Goal: Task Accomplishment & Management: Complete application form

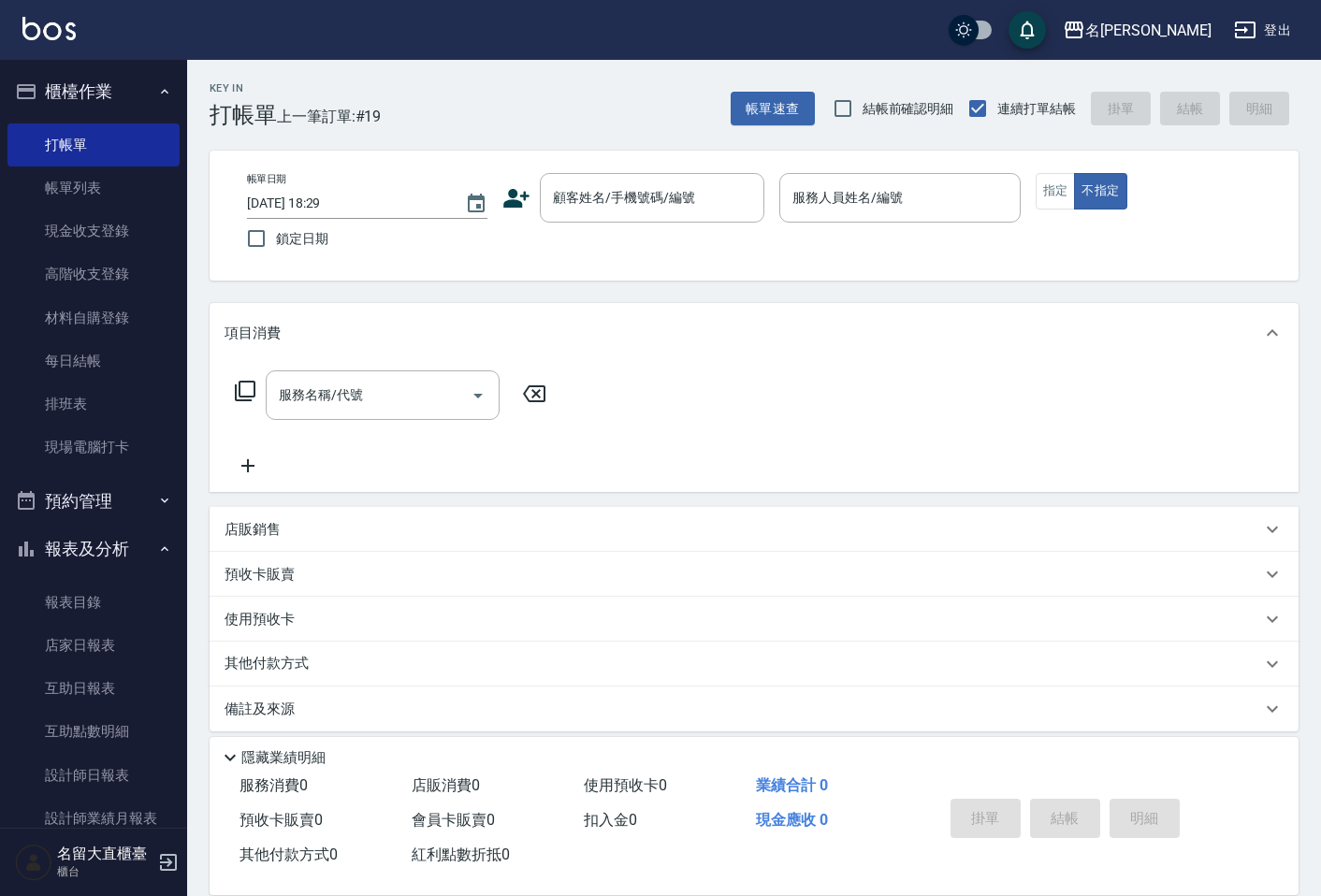
scroll to position [12, 0]
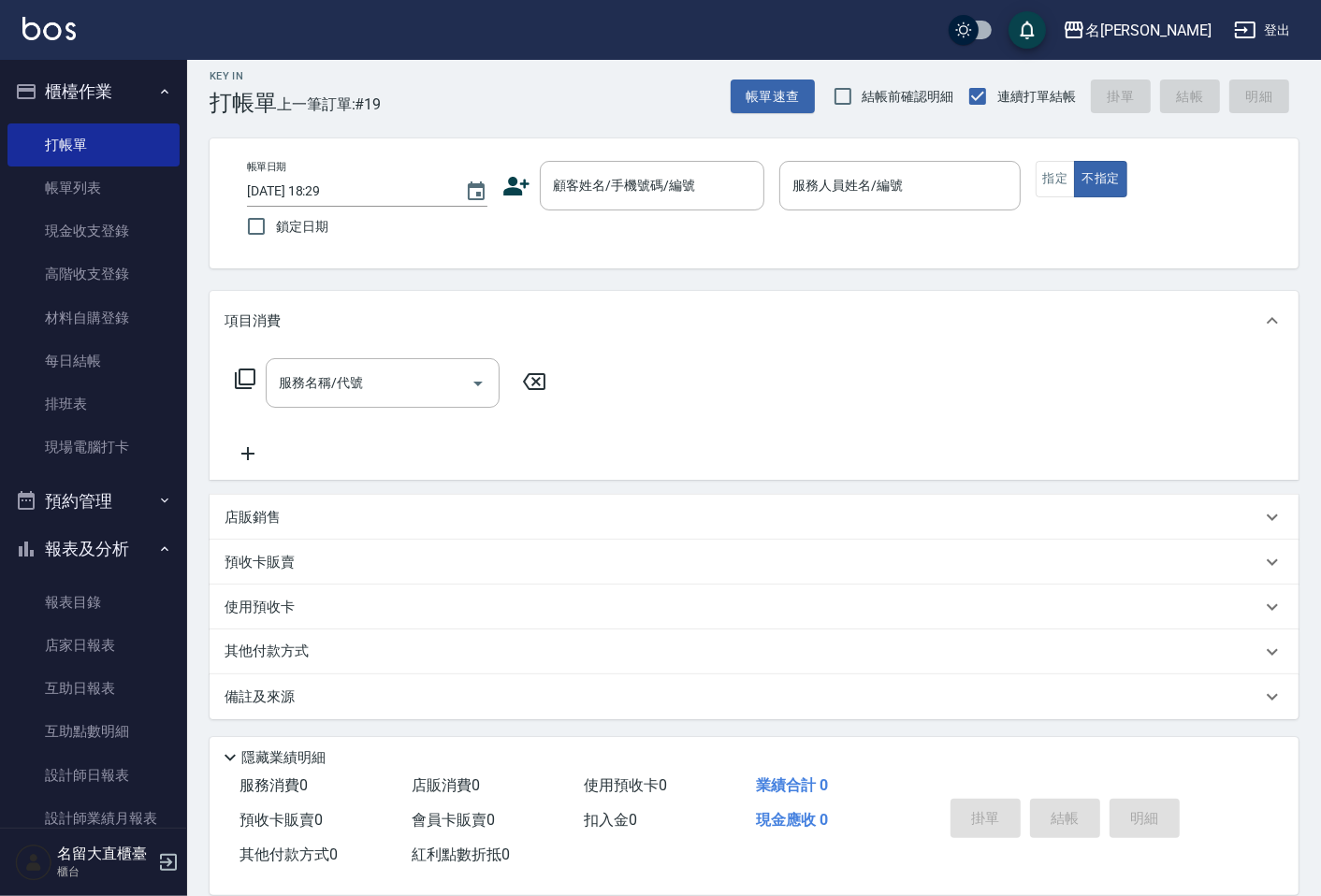
click at [623, 217] on div "帳單日期 [DATE] 18:29 鎖定日期 顧客姓名/手機號碼/編號 顧客姓名/手機號碼/編號 服務人員姓名/編號 服務人員姓名/編號 指定 不指定" at bounding box center [753, 204] width 1044 height 86
drag, startPoint x: 657, startPoint y: 163, endPoint x: 657, endPoint y: 179, distance: 16.0
click at [657, 171] on div "顧客姓名/手機號碼/編號" at bounding box center [652, 186] width 224 height 49
drag, startPoint x: 657, startPoint y: 179, endPoint x: 652, endPoint y: 193, distance: 14.9
click at [657, 179] on input "顧客姓名/手機號碼/編號" at bounding box center [637, 185] width 180 height 32
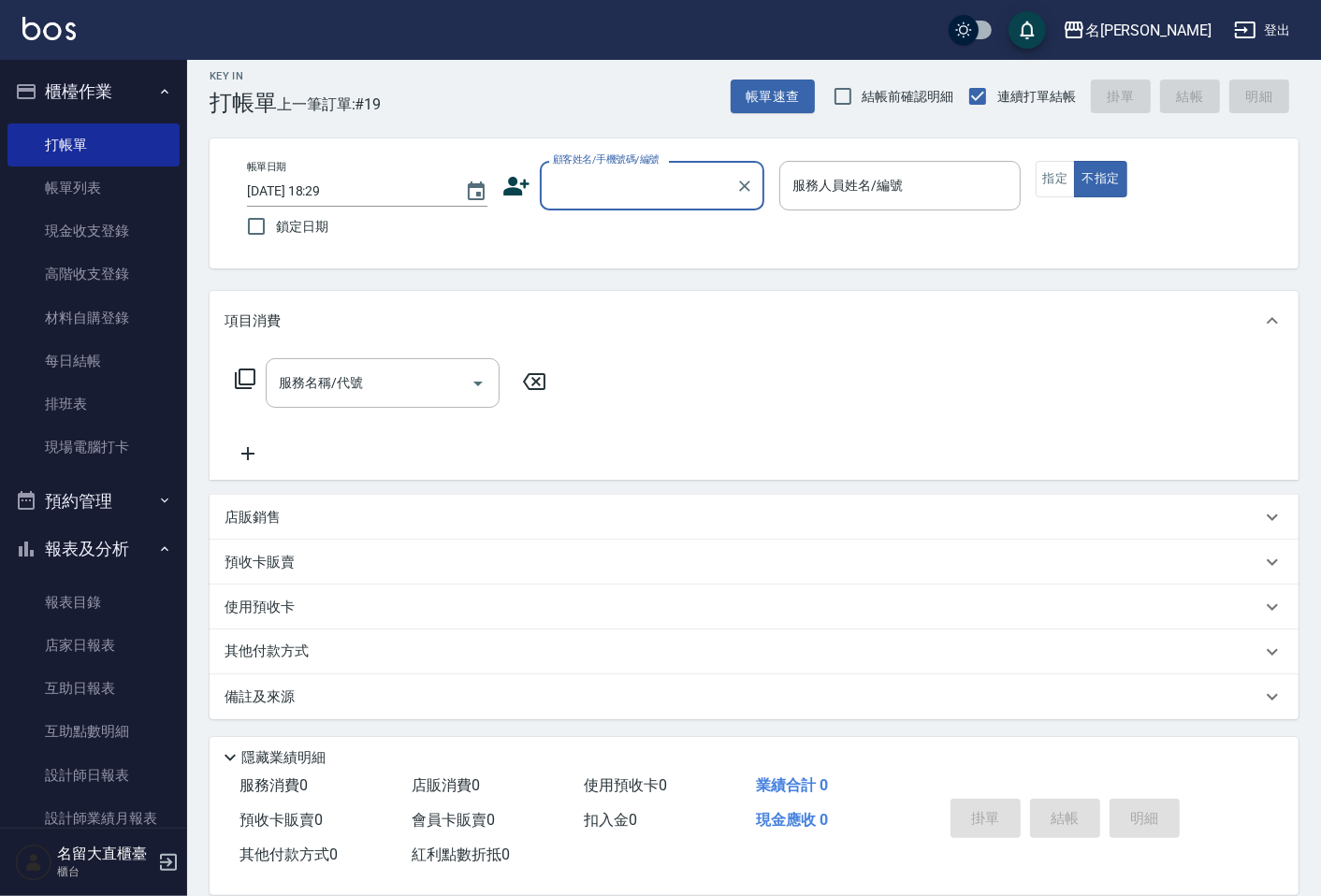
click at [652, 193] on input "顧客姓名/手機號碼/編號" at bounding box center [637, 185] width 180 height 32
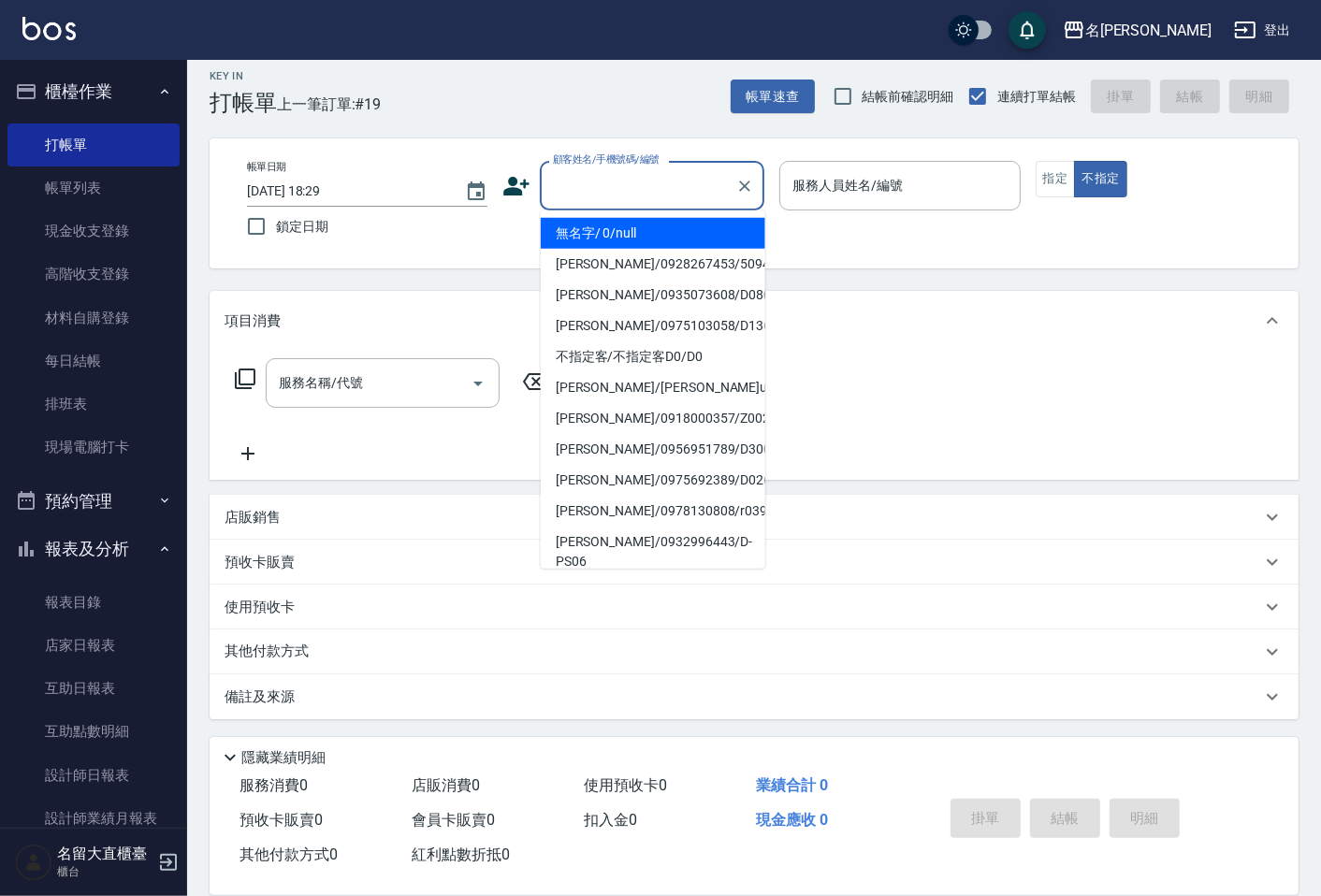
click at [646, 222] on li "無名字/ 0/null" at bounding box center [653, 233] width 224 height 30
type input "無名字/ 0/null"
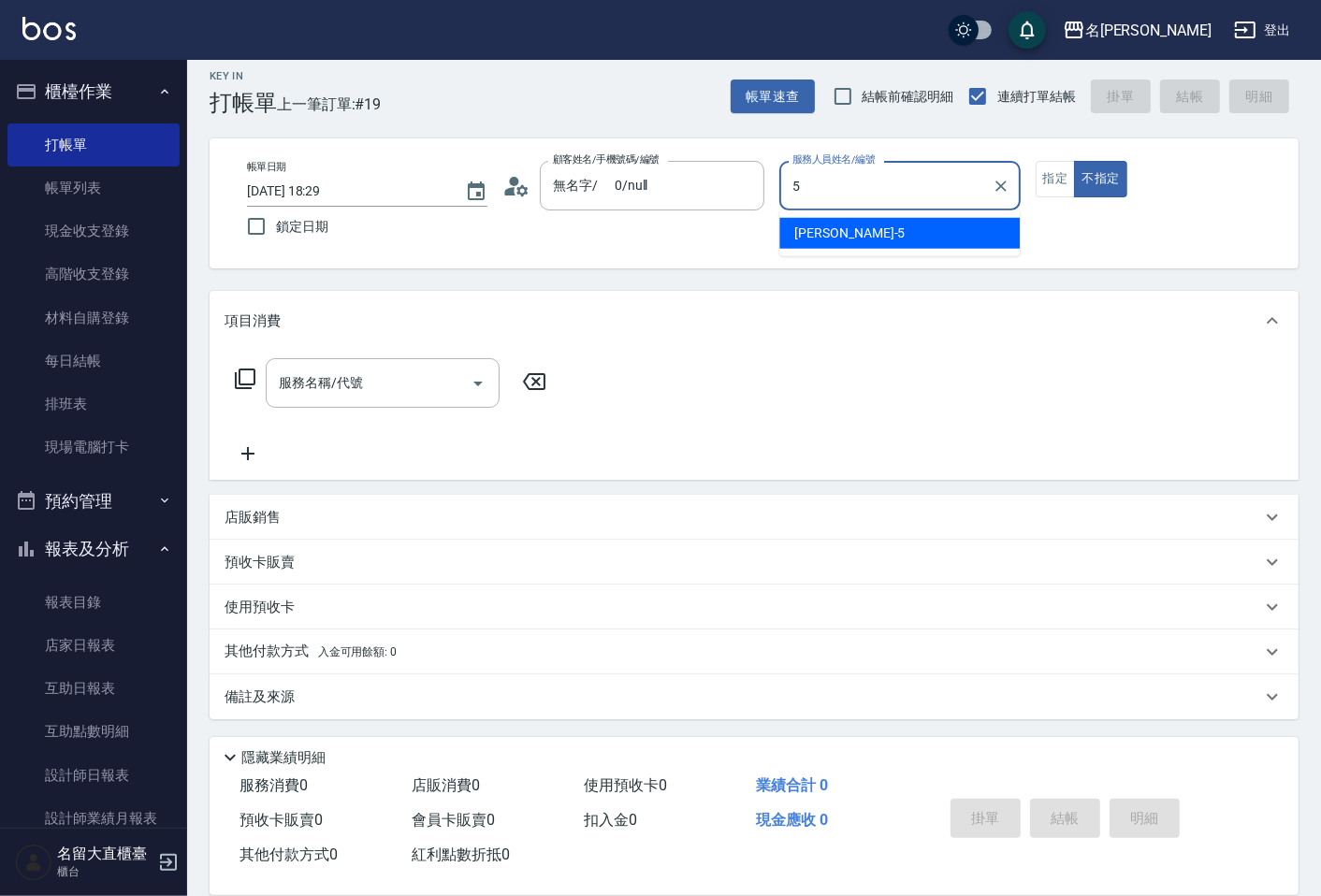
type input "Reese-5"
type button "false"
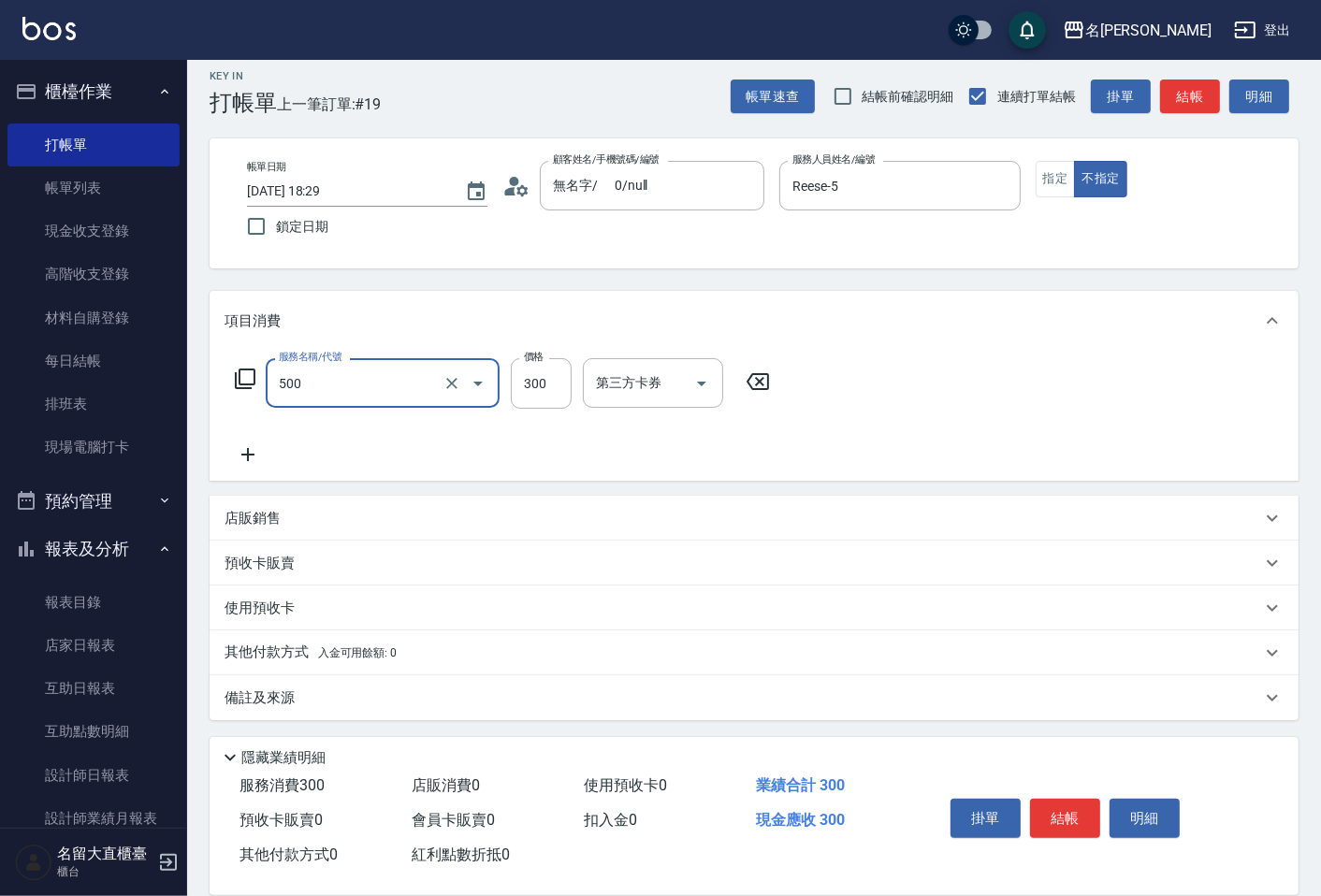
type input "洗髮(500)"
type input "350"
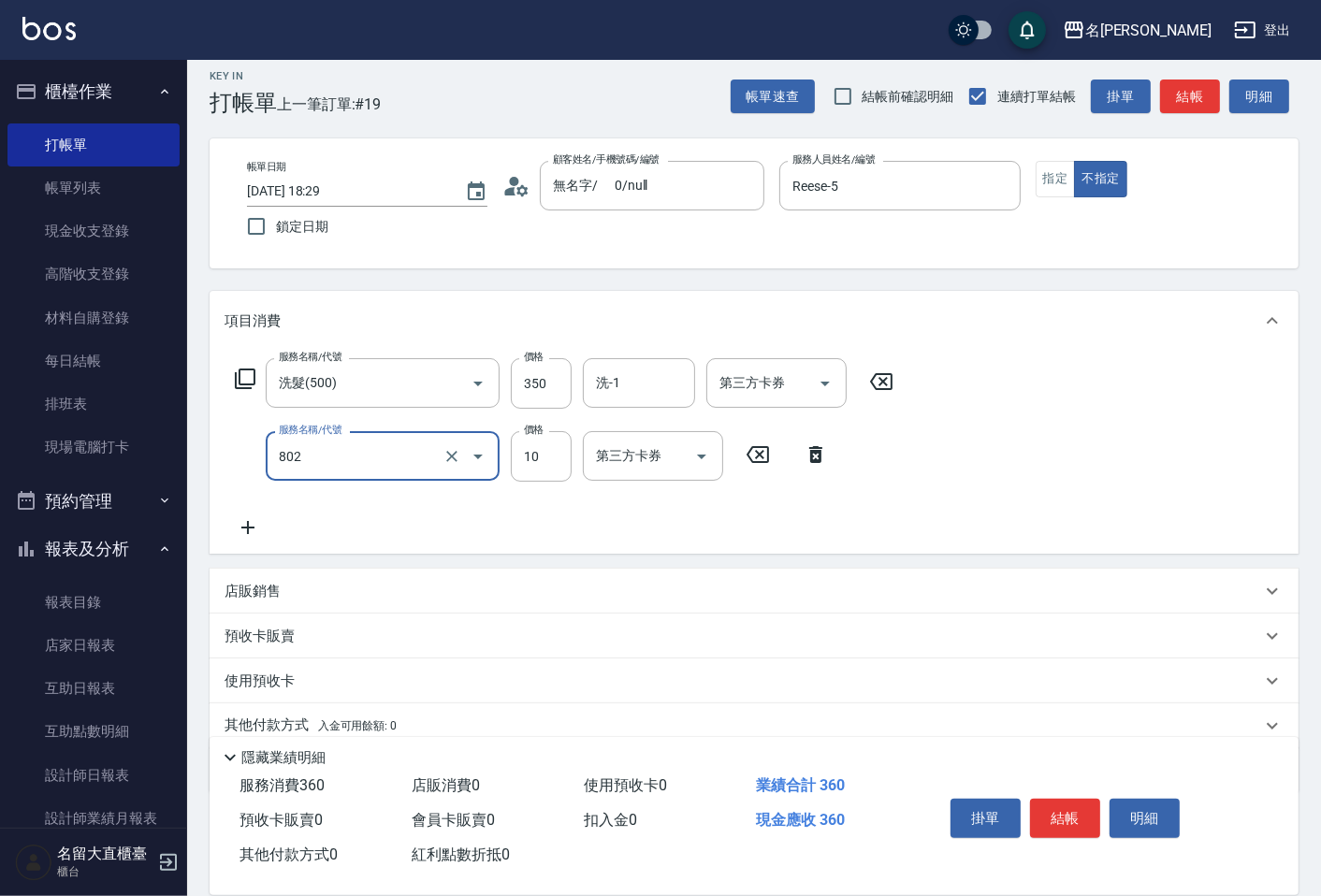
type input "潤絲(802)"
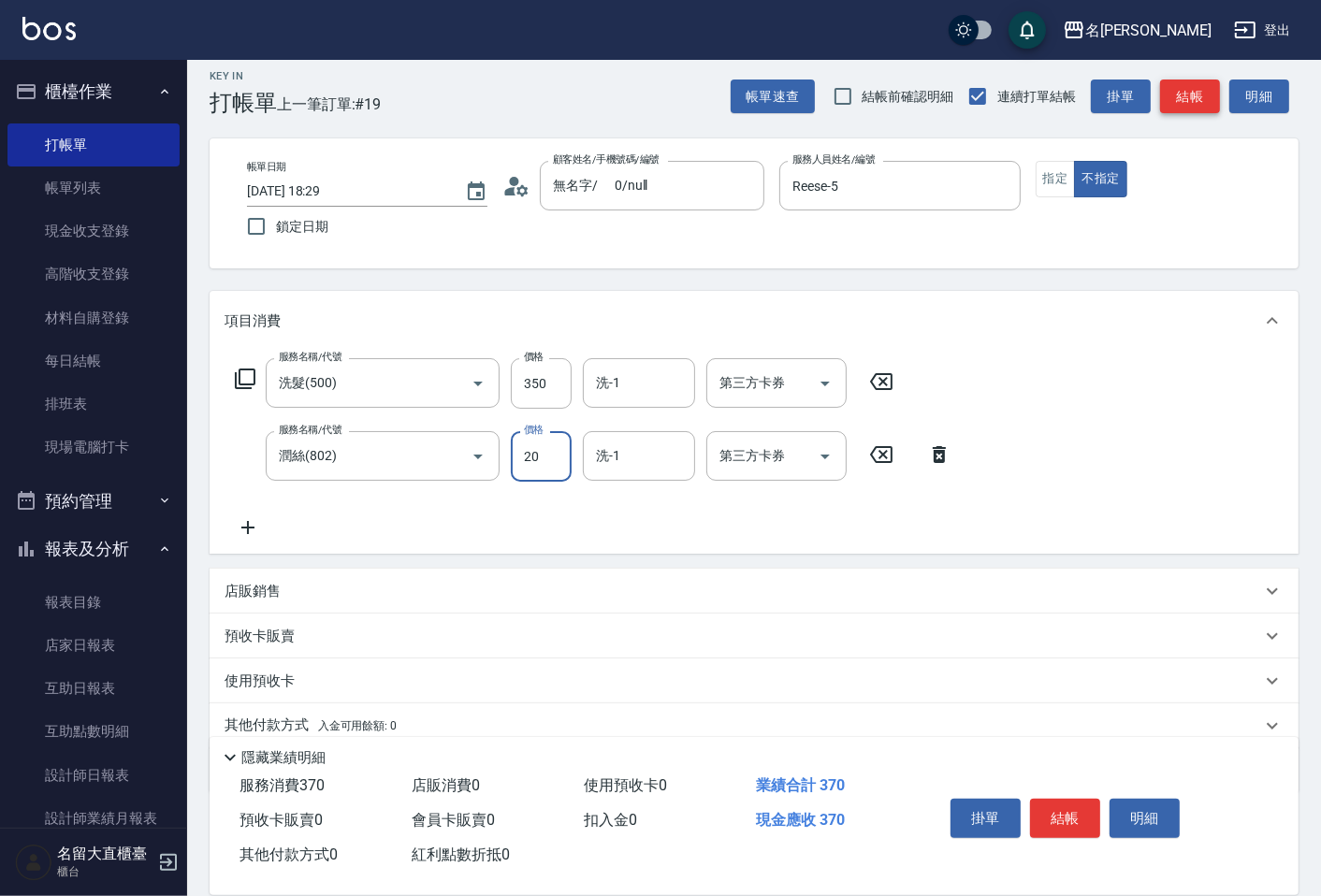
type input "20"
click at [1184, 93] on button "結帳" at bounding box center [1189, 96] width 60 height 34
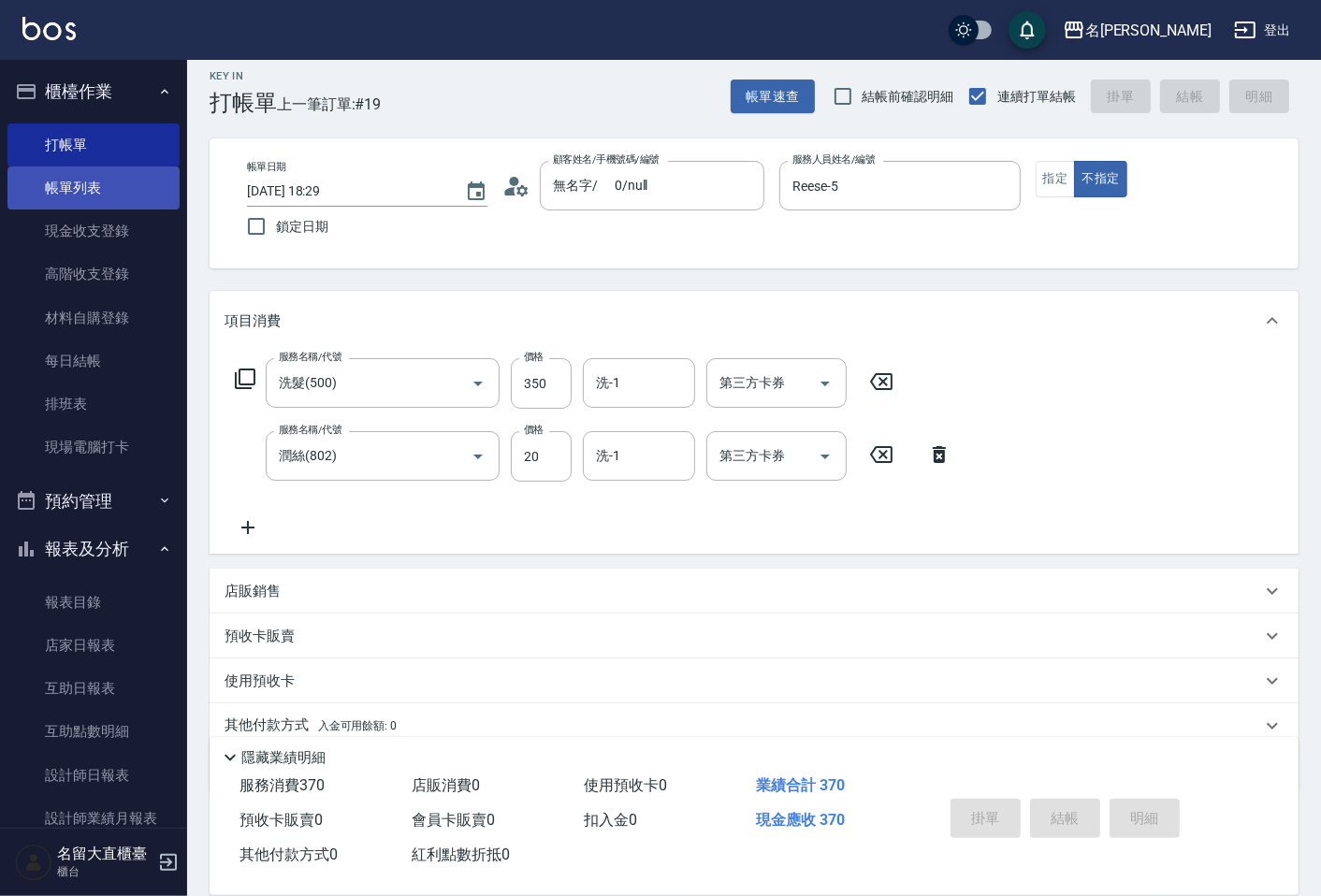
type input "[DATE] 19:04"
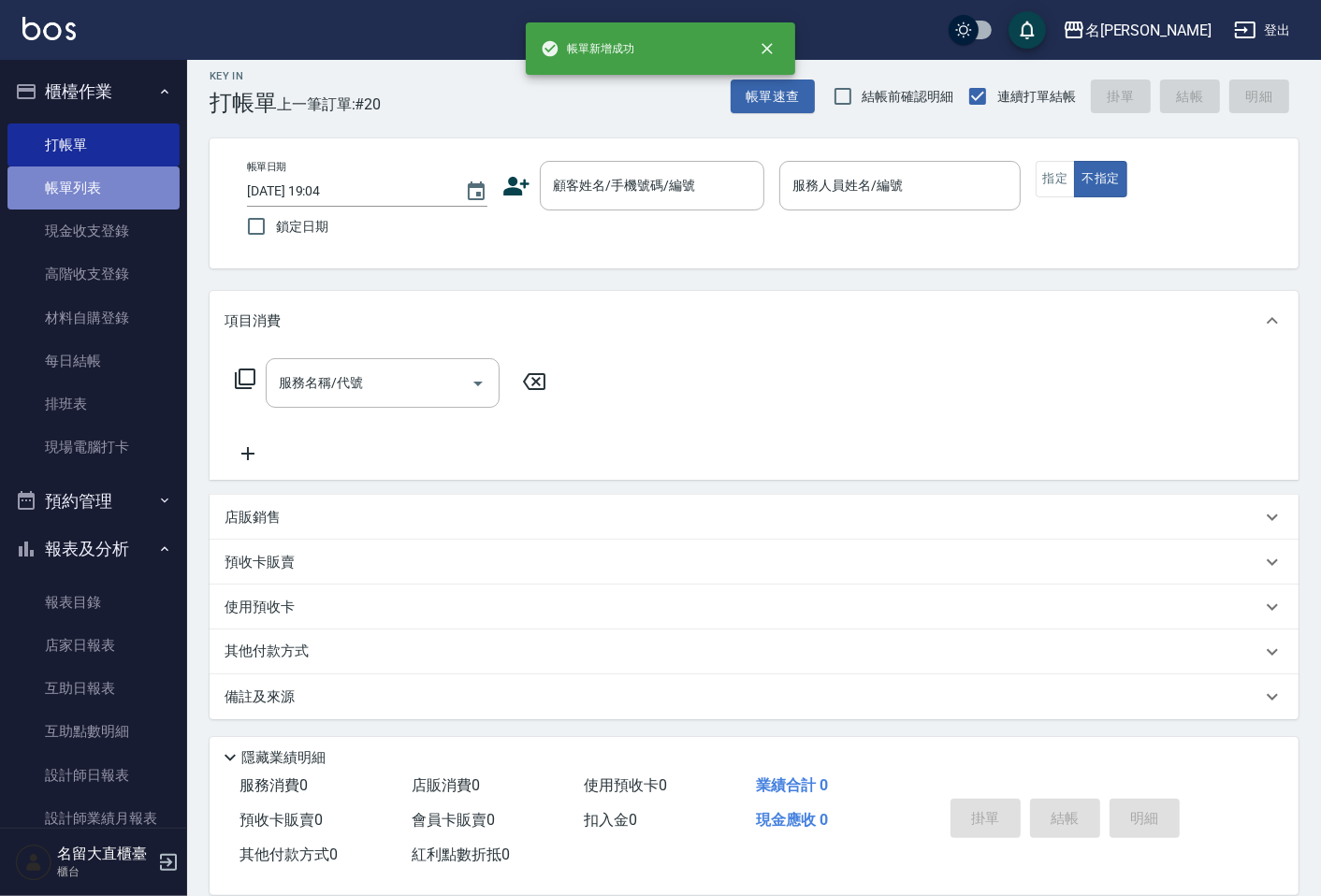
click at [159, 187] on link "帳單列表" at bounding box center [93, 188] width 172 height 43
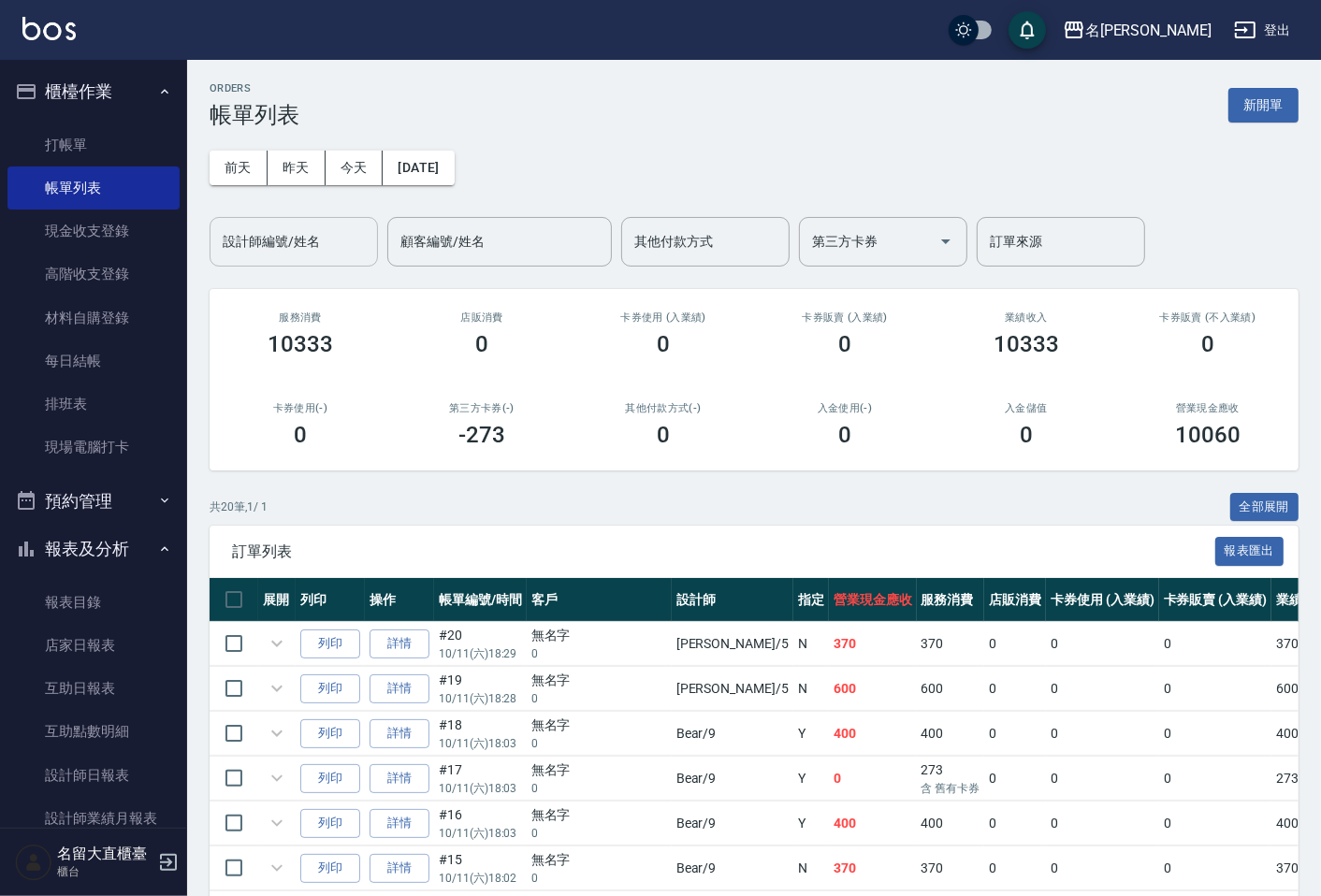
click at [284, 251] on input "設計師編號/姓名" at bounding box center [294, 241] width 151 height 32
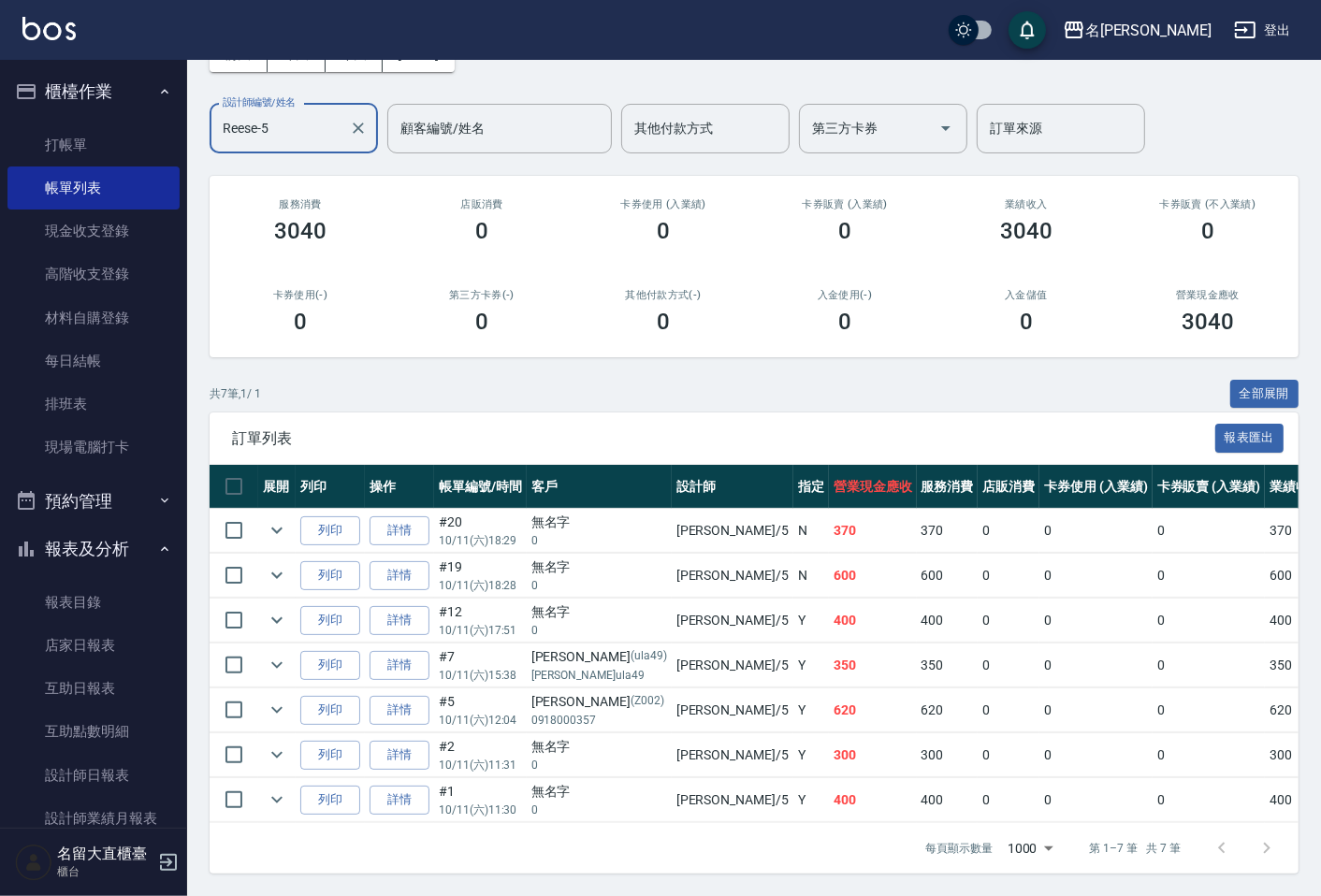
scroll to position [129, 0]
type input "Reese-5"
click at [86, 758] on link "設計師日報表" at bounding box center [93, 776] width 172 height 43
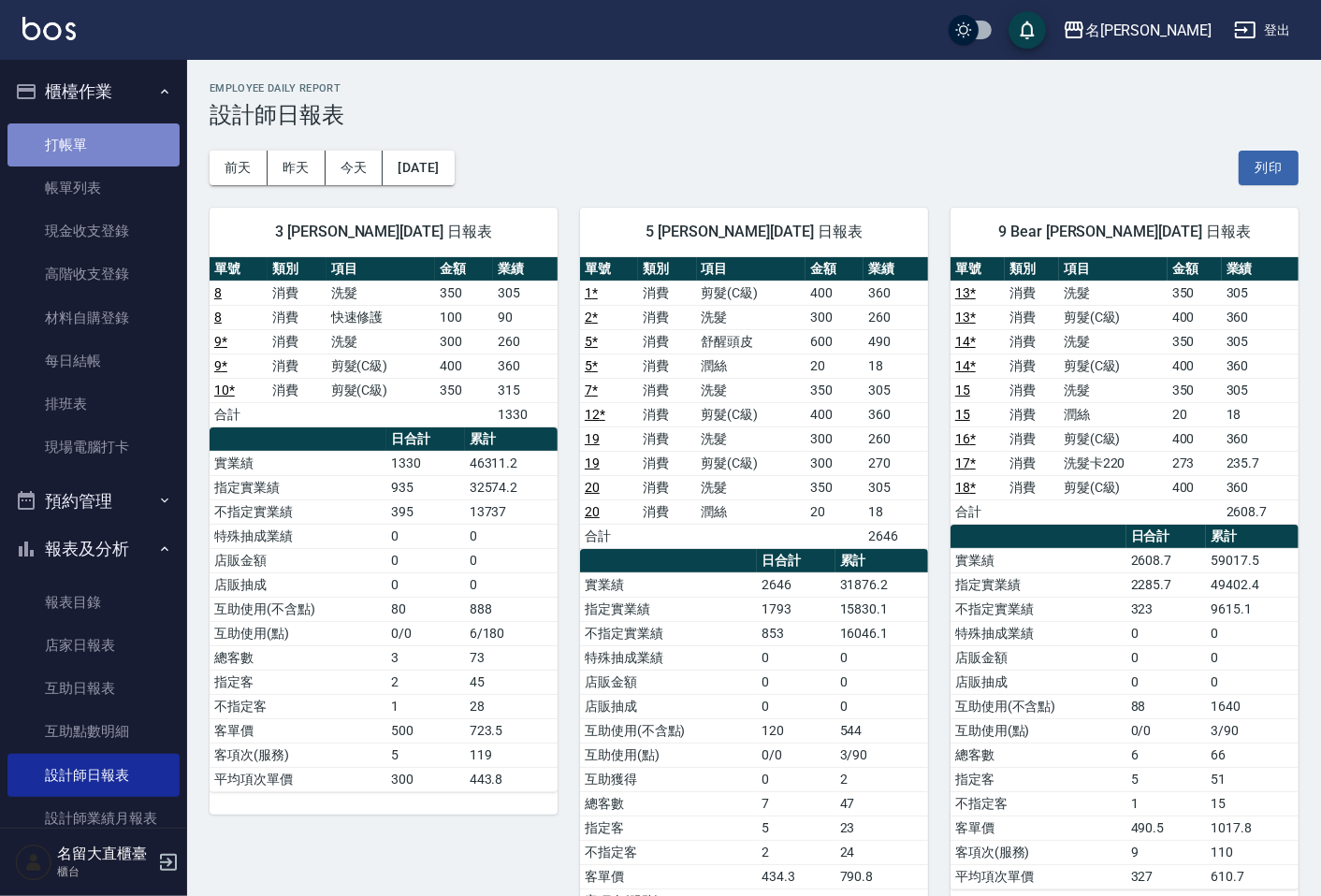
click at [124, 129] on link "打帳單" at bounding box center [93, 146] width 172 height 43
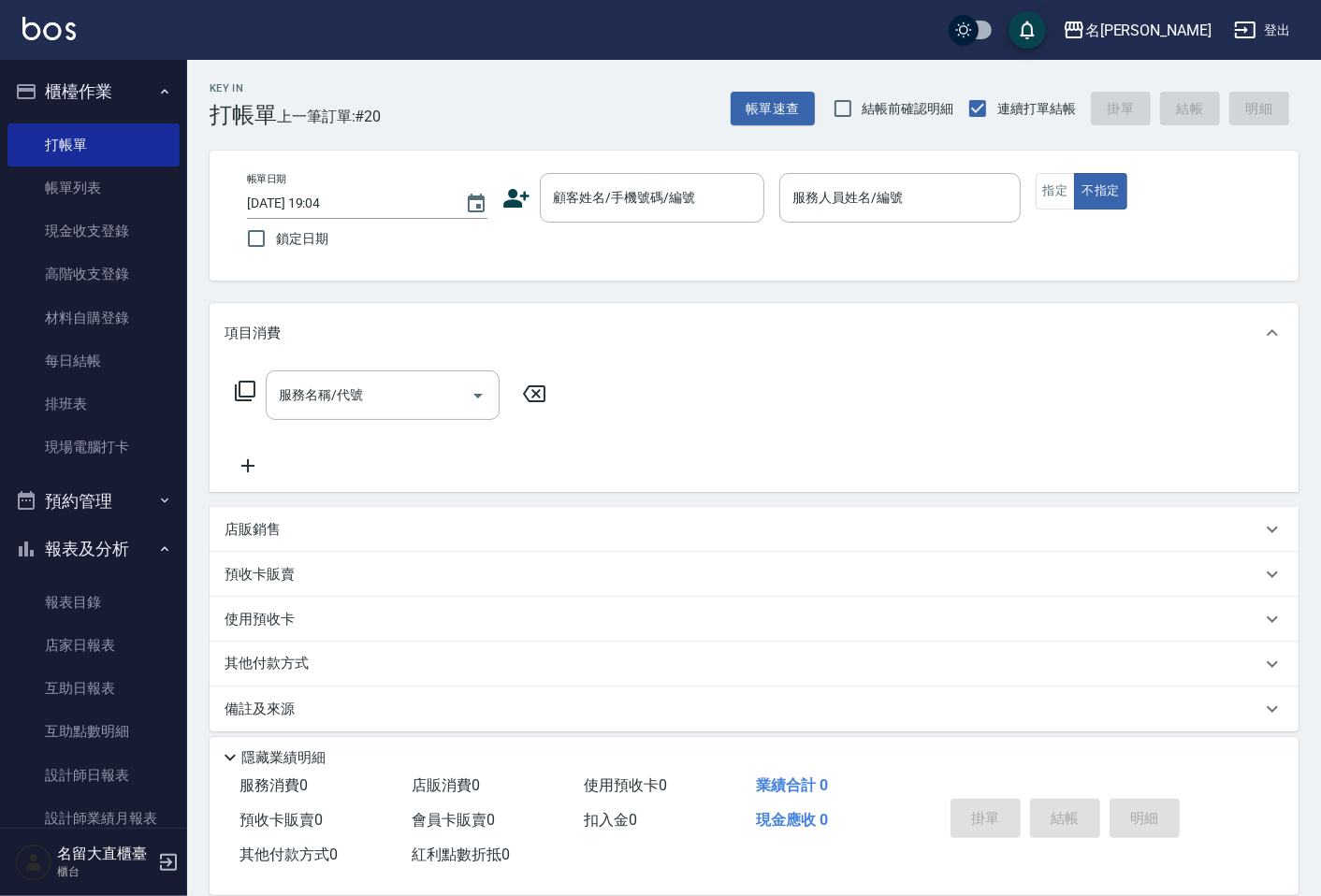
drag, startPoint x: 17, startPoint y: 42, endPoint x: 836, endPoint y: 498, distance: 937.4
click at [836, 498] on div "項目消費 服務名稱/代號 服務名稱/代號 店販銷售 服務人員姓名/編號 服務人員姓名/編號 商品代號/名稱 商品代號/名稱 預收卡販賣 卡券名稱/代號 卡券名…" at bounding box center [753, 517] width 1089 height 429
click at [90, 202] on link "帳單列表" at bounding box center [93, 188] width 172 height 43
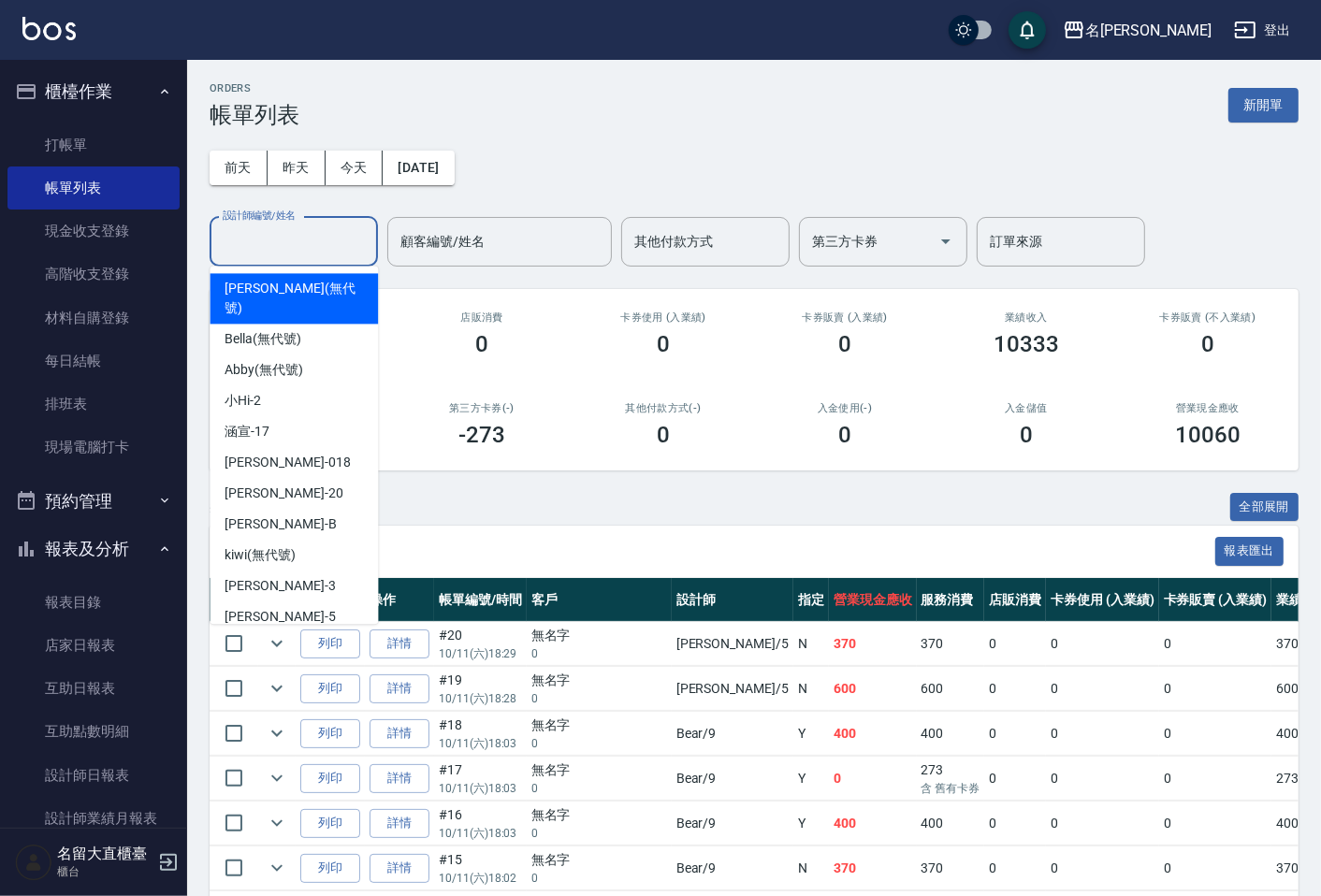
click at [299, 239] on input "設計師編號/姓名" at bounding box center [294, 241] width 151 height 32
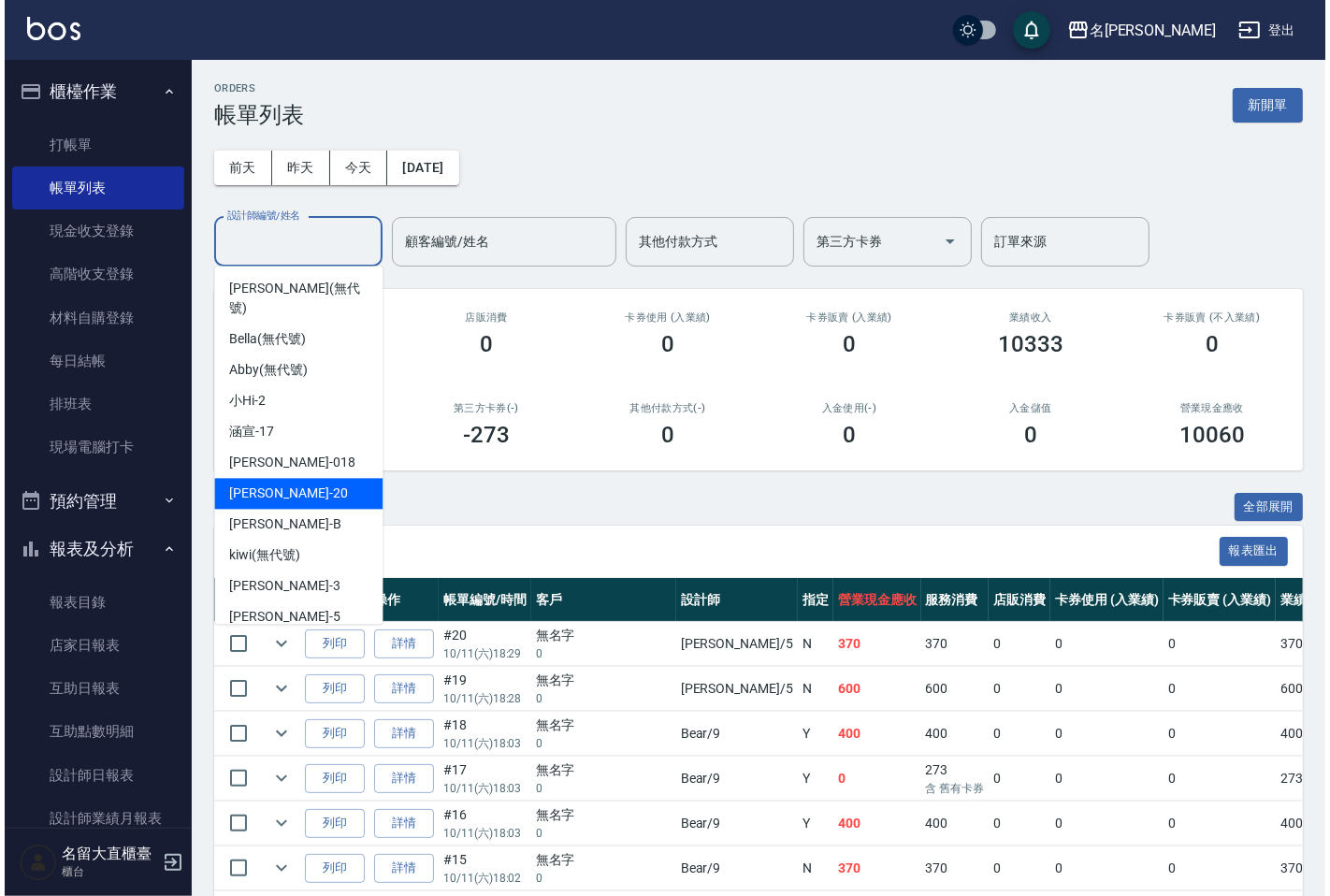
scroll to position [104, 0]
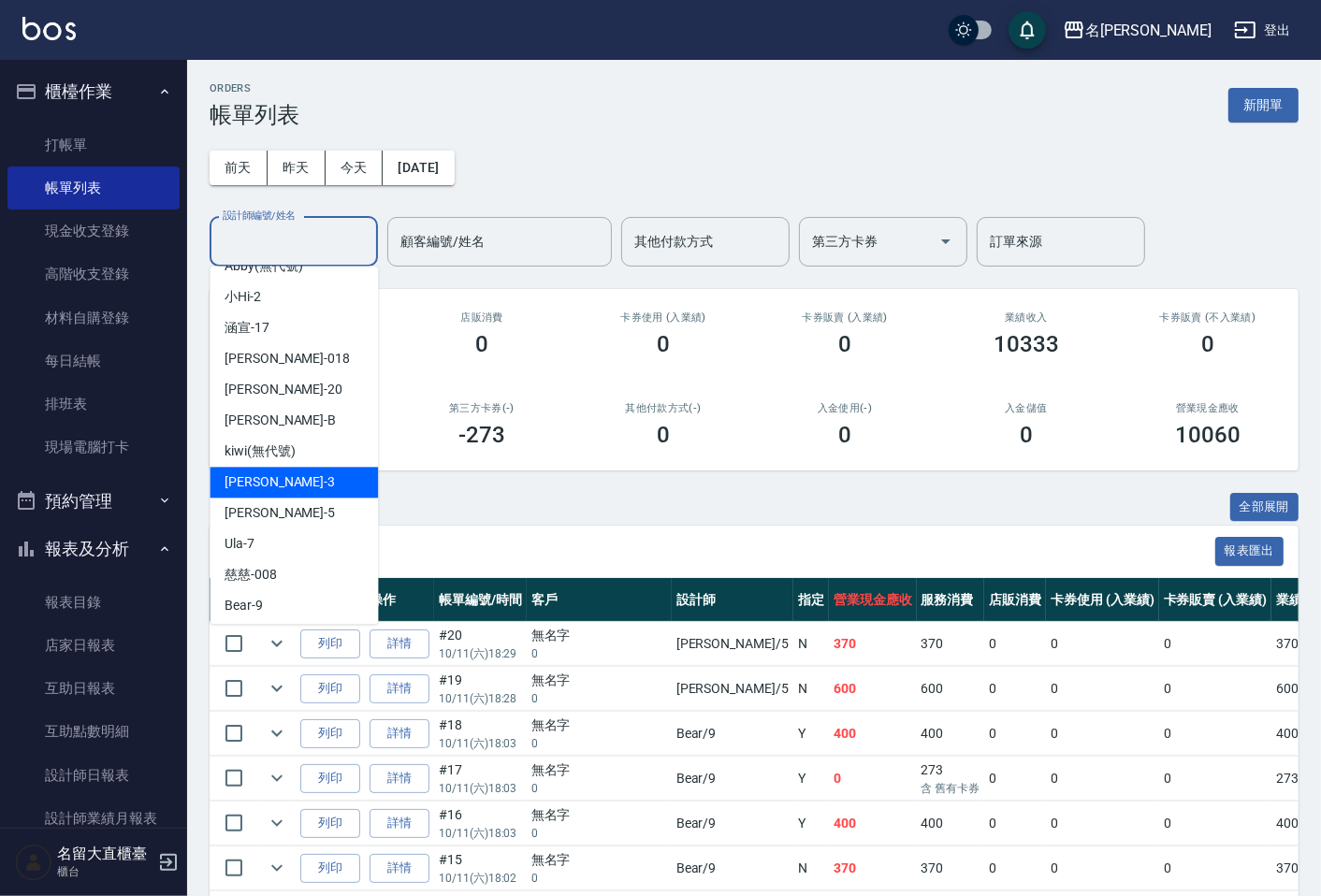
click at [278, 467] on div "[PERSON_NAME]3" at bounding box center [293, 482] width 168 height 30
type input "[PERSON_NAME]3"
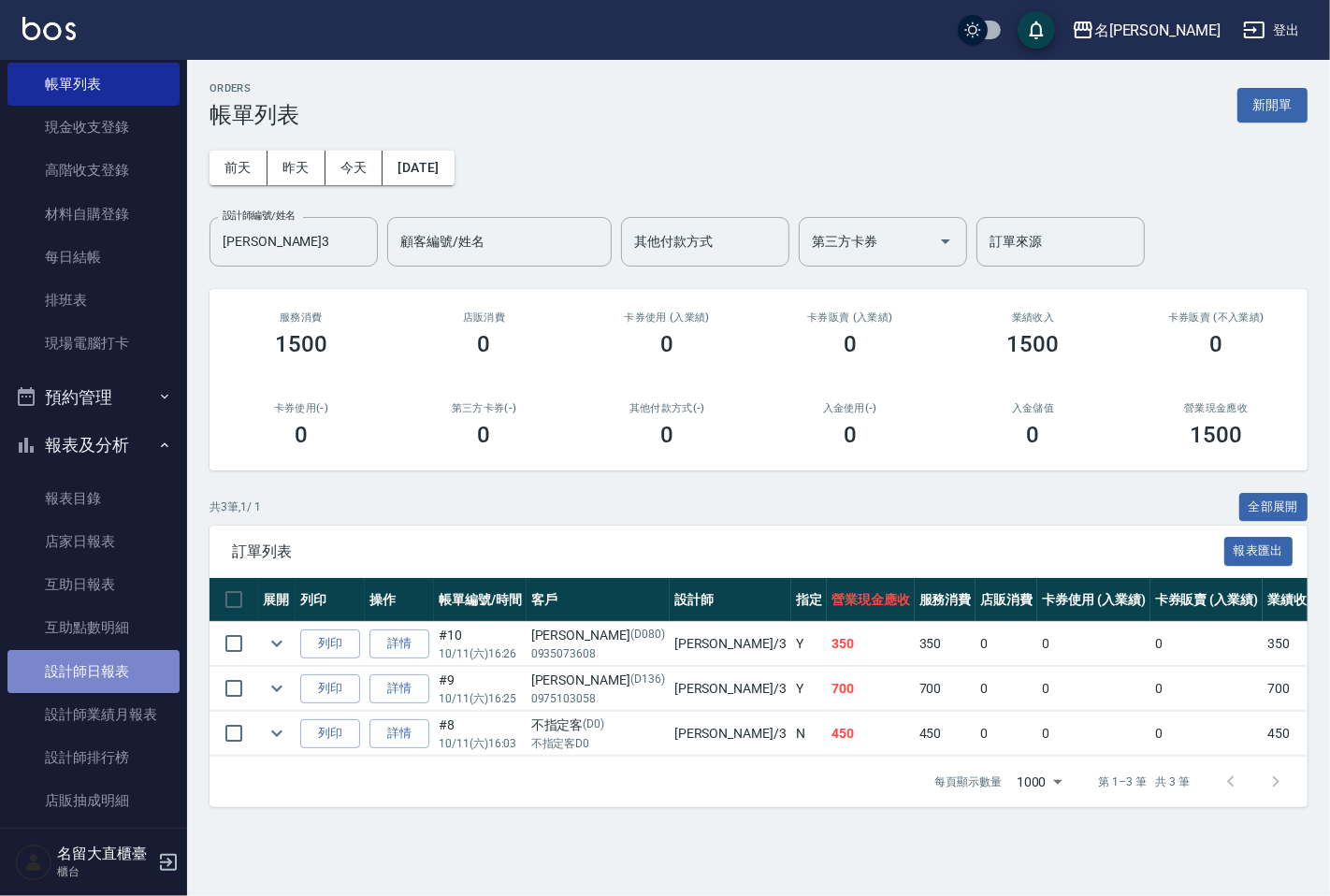
click at [100, 665] on link "設計師日報表" at bounding box center [93, 672] width 172 height 43
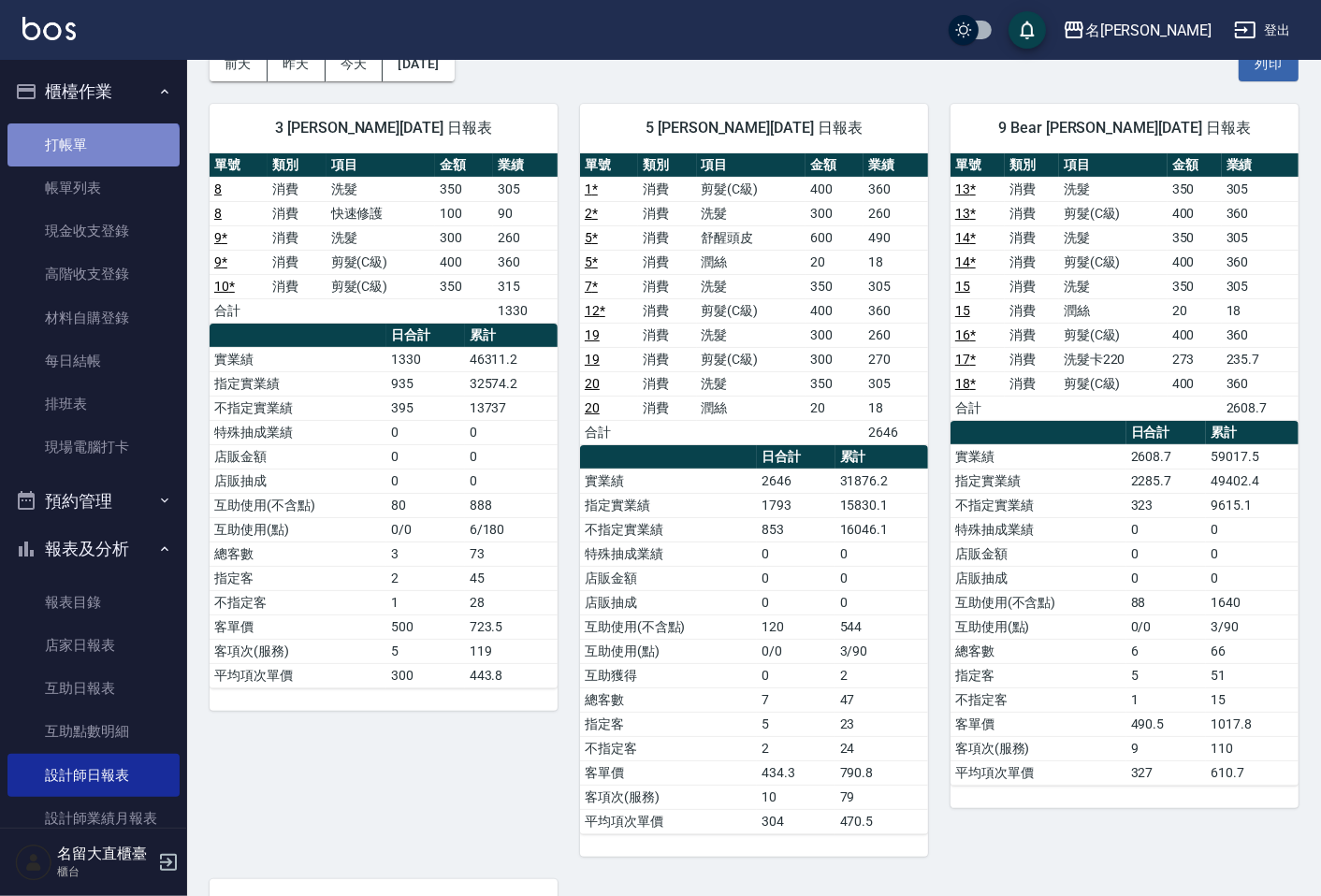
click at [91, 160] on link "打帳單" at bounding box center [93, 146] width 172 height 43
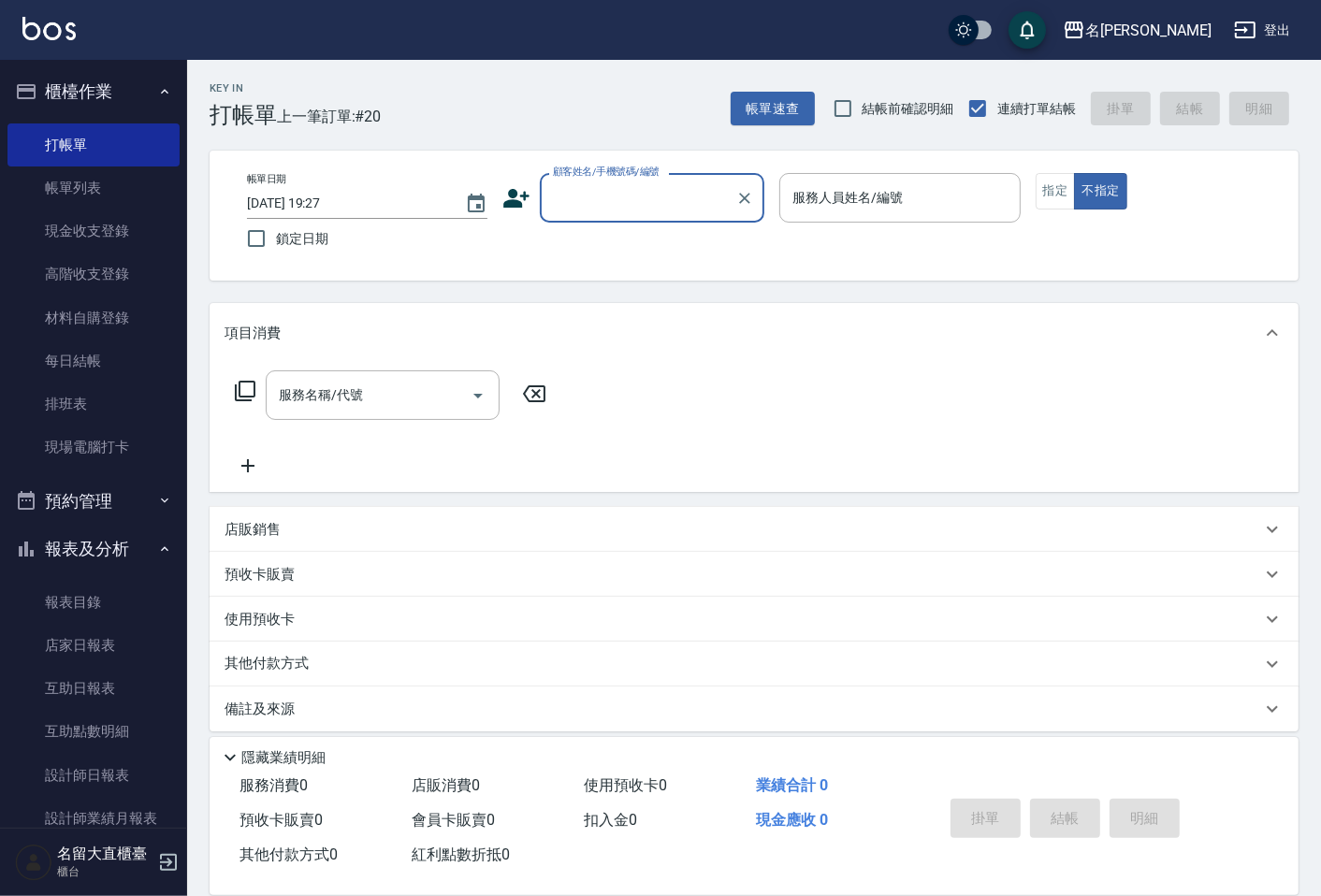
drag, startPoint x: 679, startPoint y: 174, endPoint x: 677, endPoint y: 191, distance: 17.1
click at [679, 176] on div "顧客姓名/手機號碼/編號" at bounding box center [652, 198] width 224 height 49
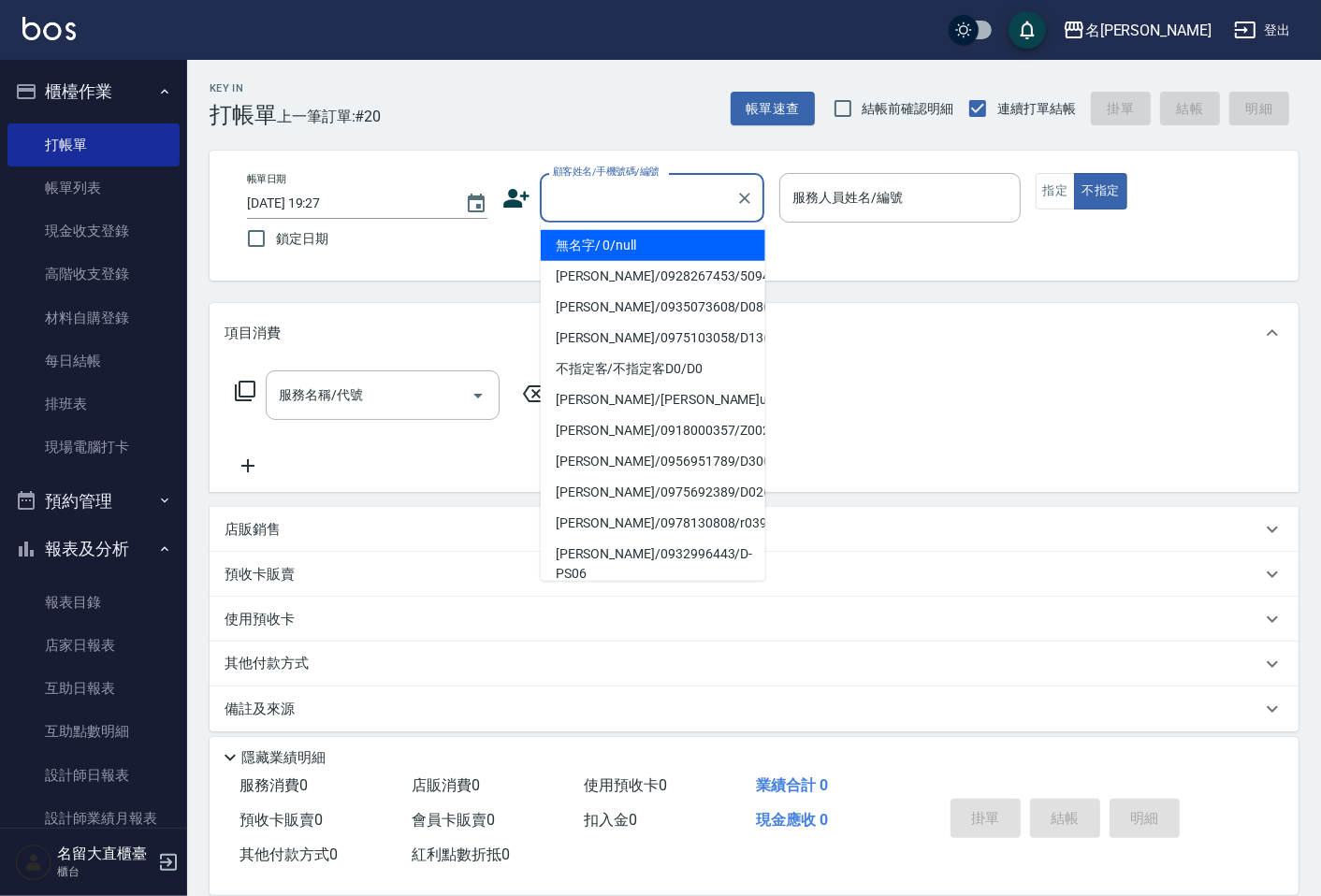
click at [649, 248] on li "無名字/ 0/null" at bounding box center [653, 245] width 224 height 30
type input "無名字/ 0/null"
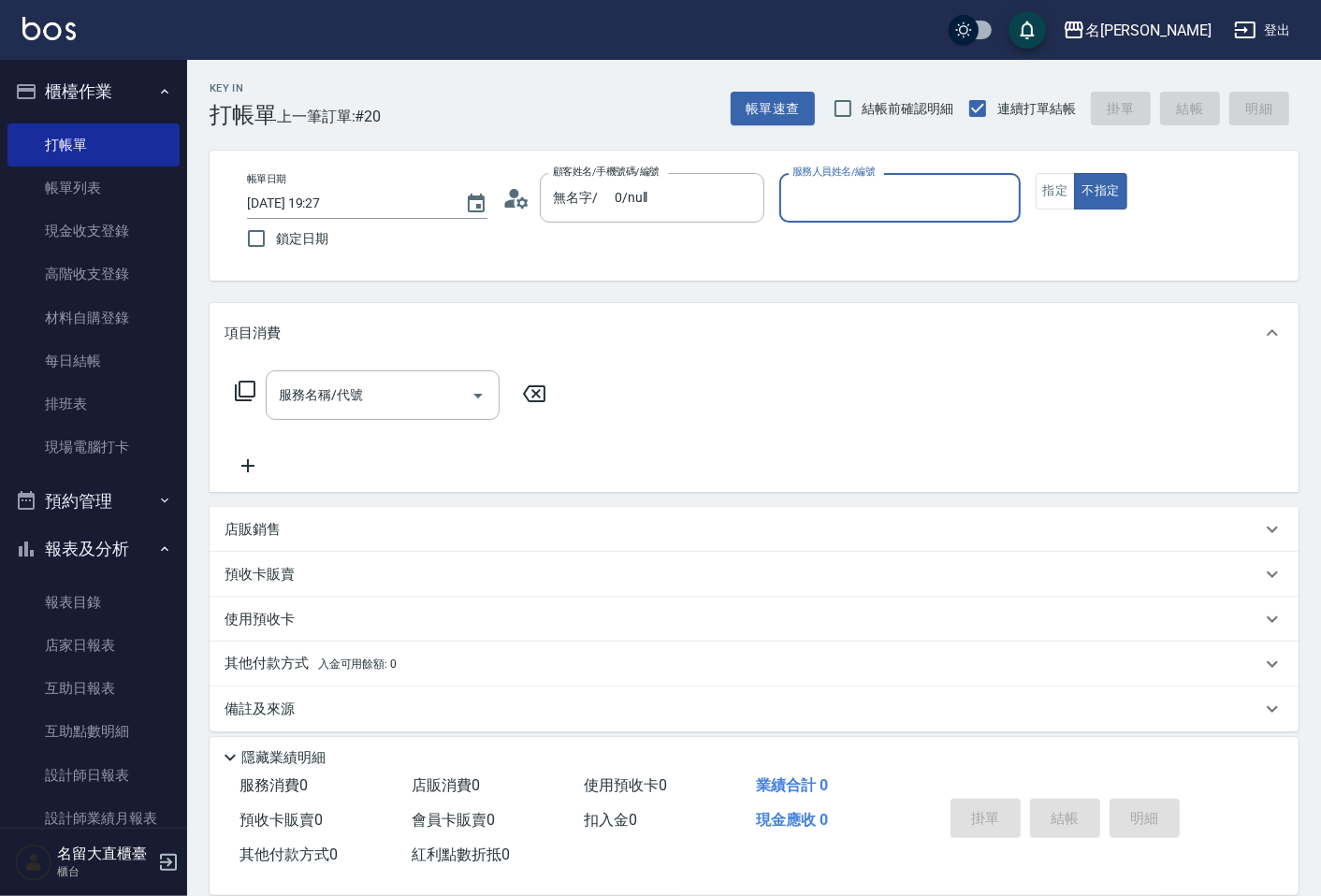
click at [975, 216] on div "服務人員姓名/編號" at bounding box center [899, 198] width 240 height 49
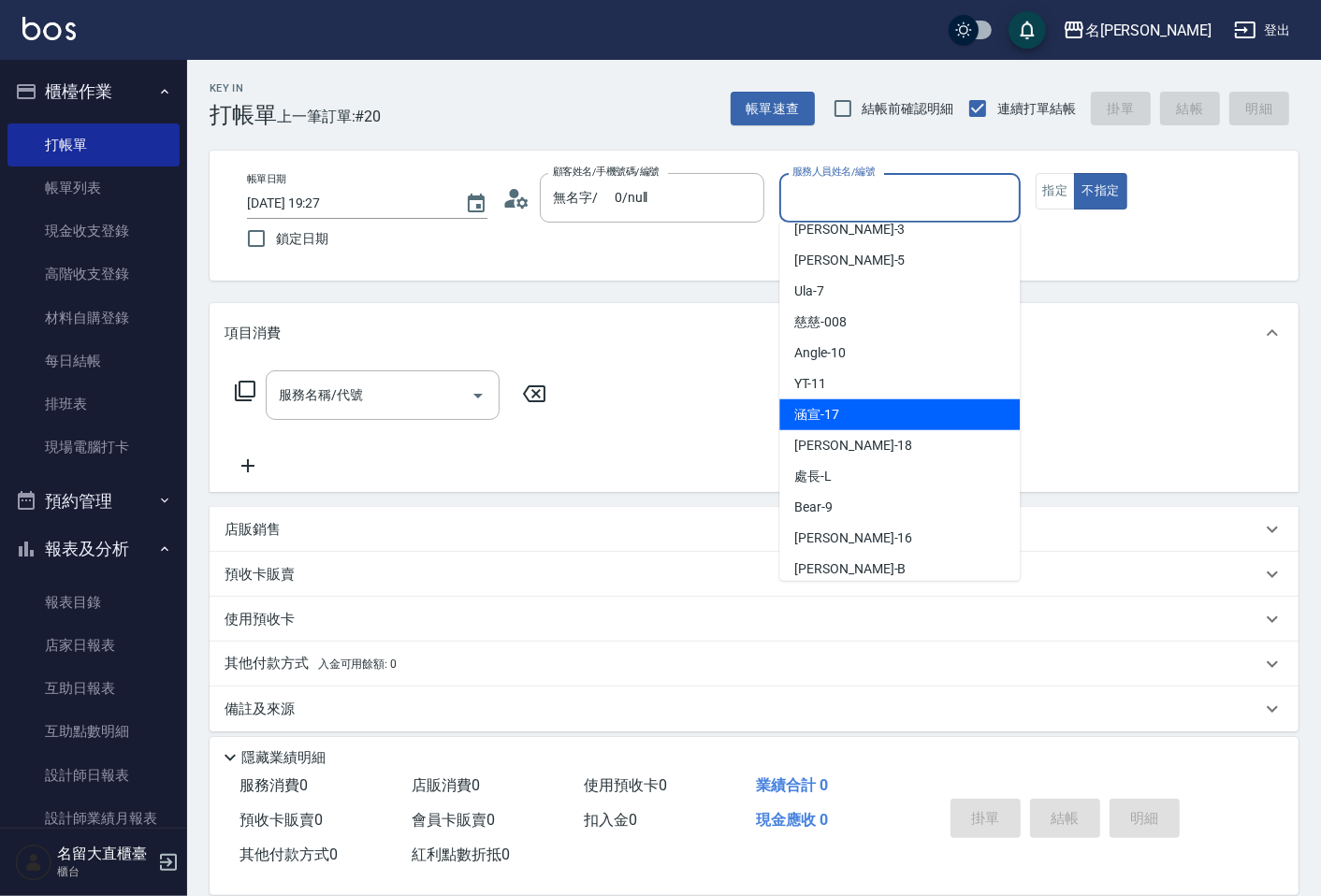
scroll to position [208, 0]
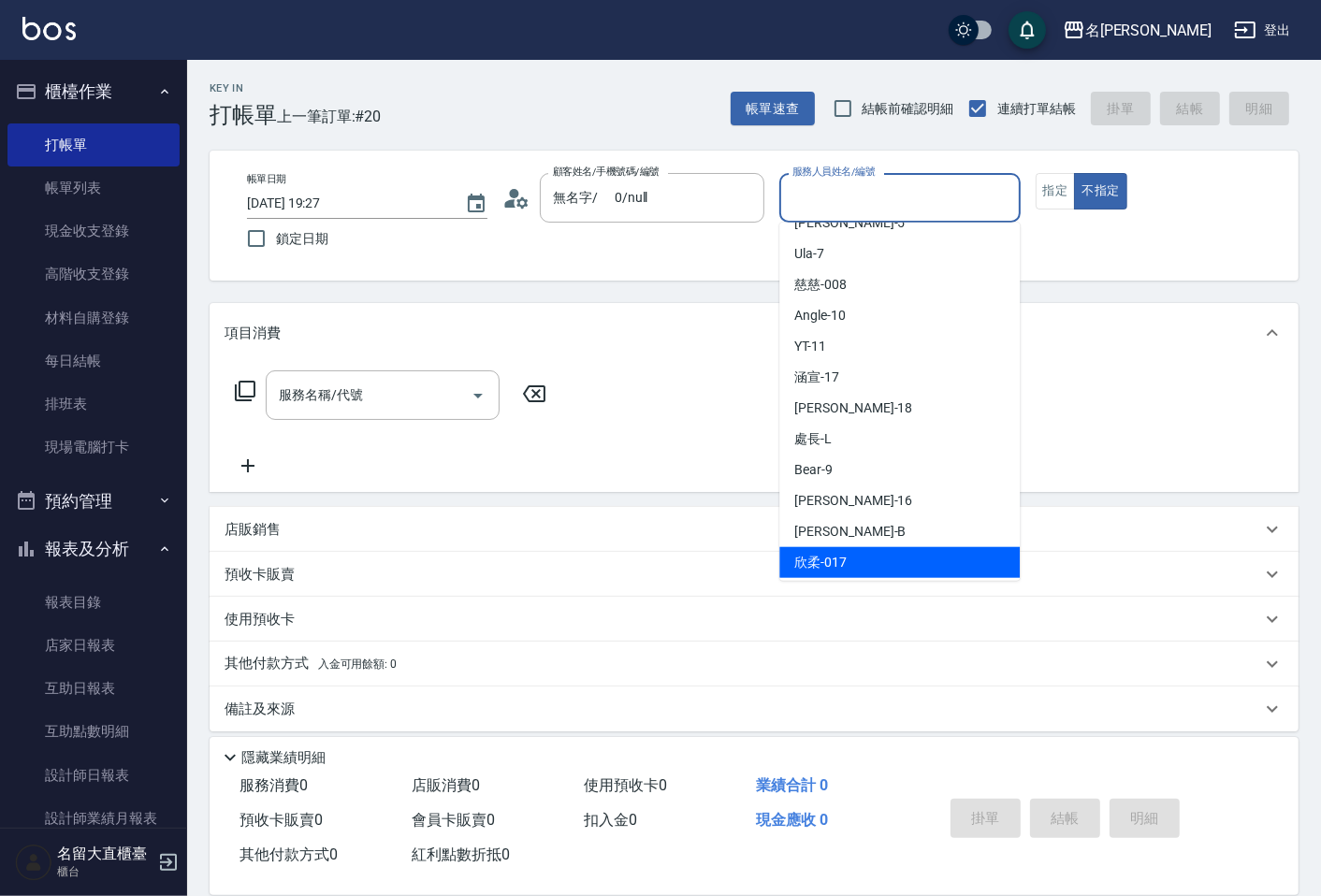
click at [832, 559] on span "欣柔 -017" at bounding box center [819, 563] width 52 height 20
type input "欣柔-017"
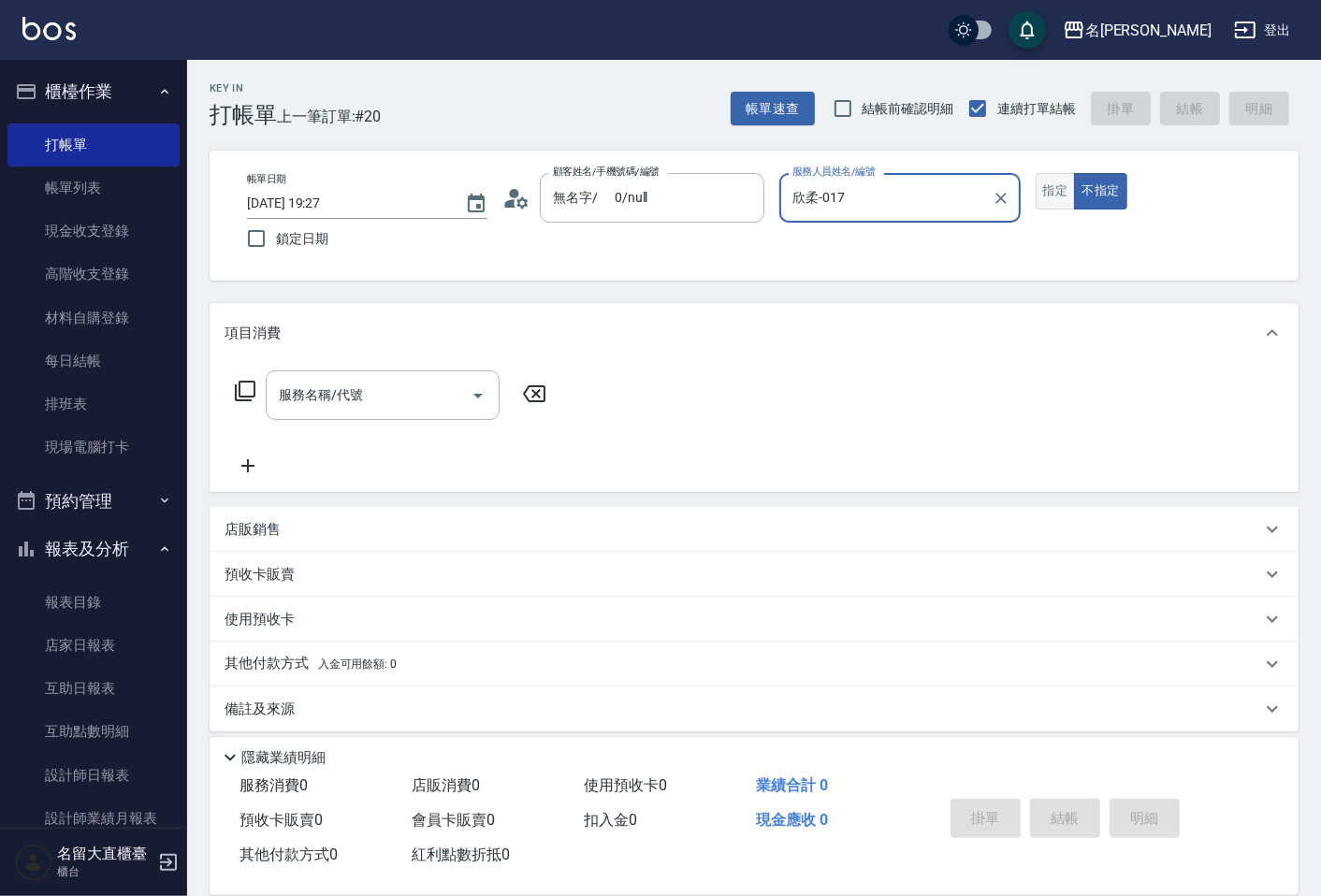
click at [1044, 190] on button "指定" at bounding box center [1055, 191] width 40 height 36
click at [282, 395] on input "服務名稱/代號" at bounding box center [369, 394] width 189 height 32
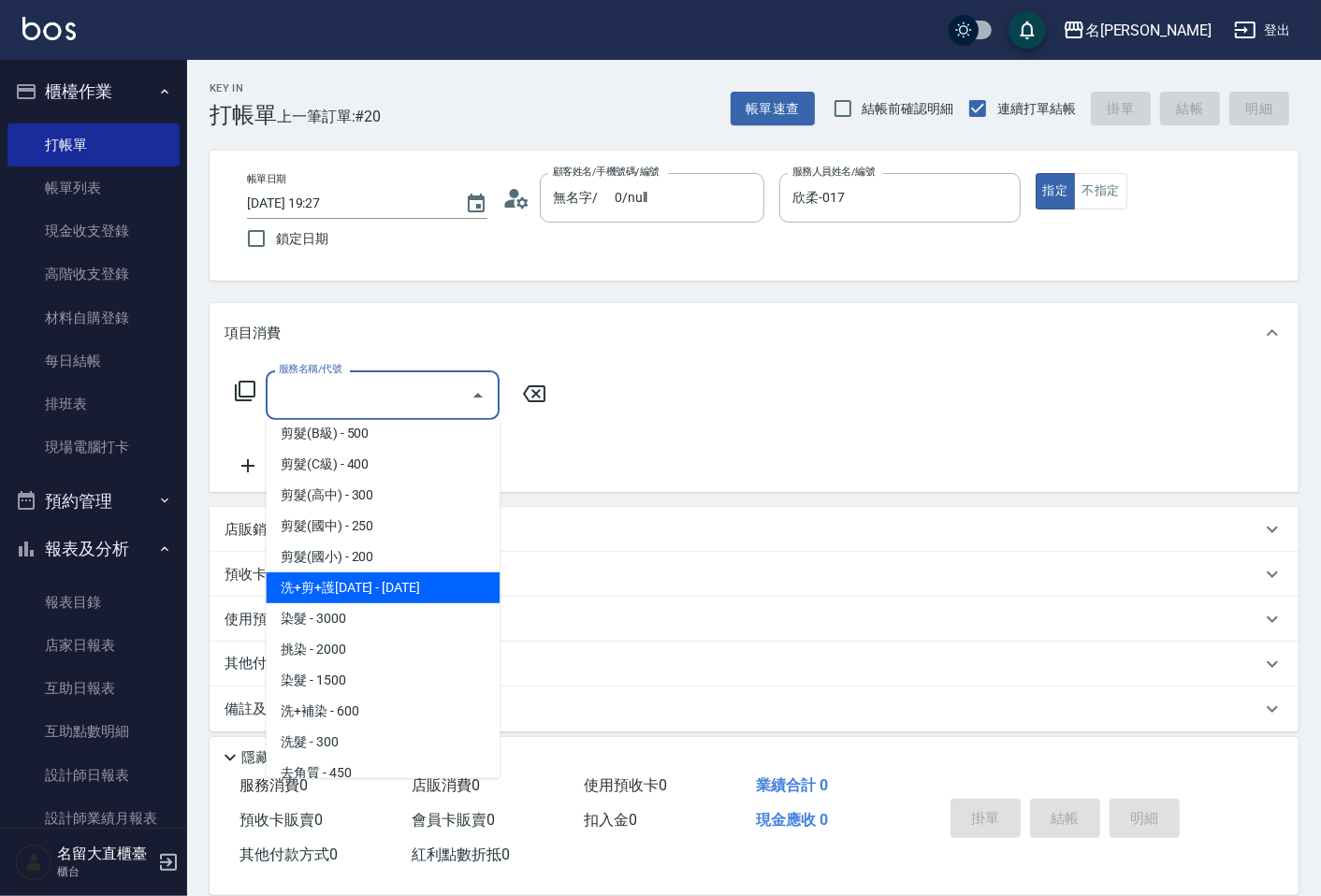
scroll to position [415, 0]
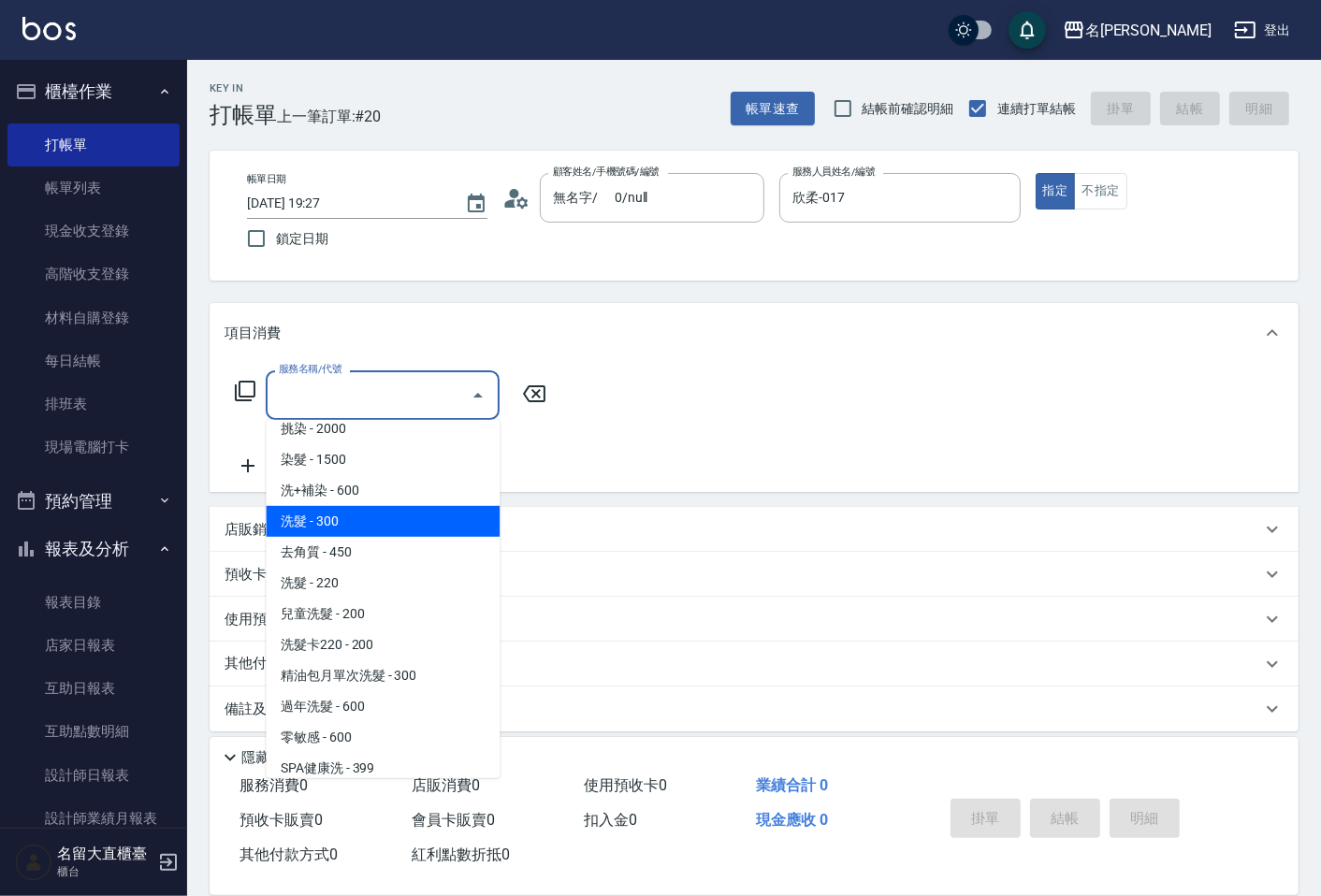
click at [369, 528] on span "洗髮 - 300" at bounding box center [383, 521] width 234 height 30
type input "洗髮(500)"
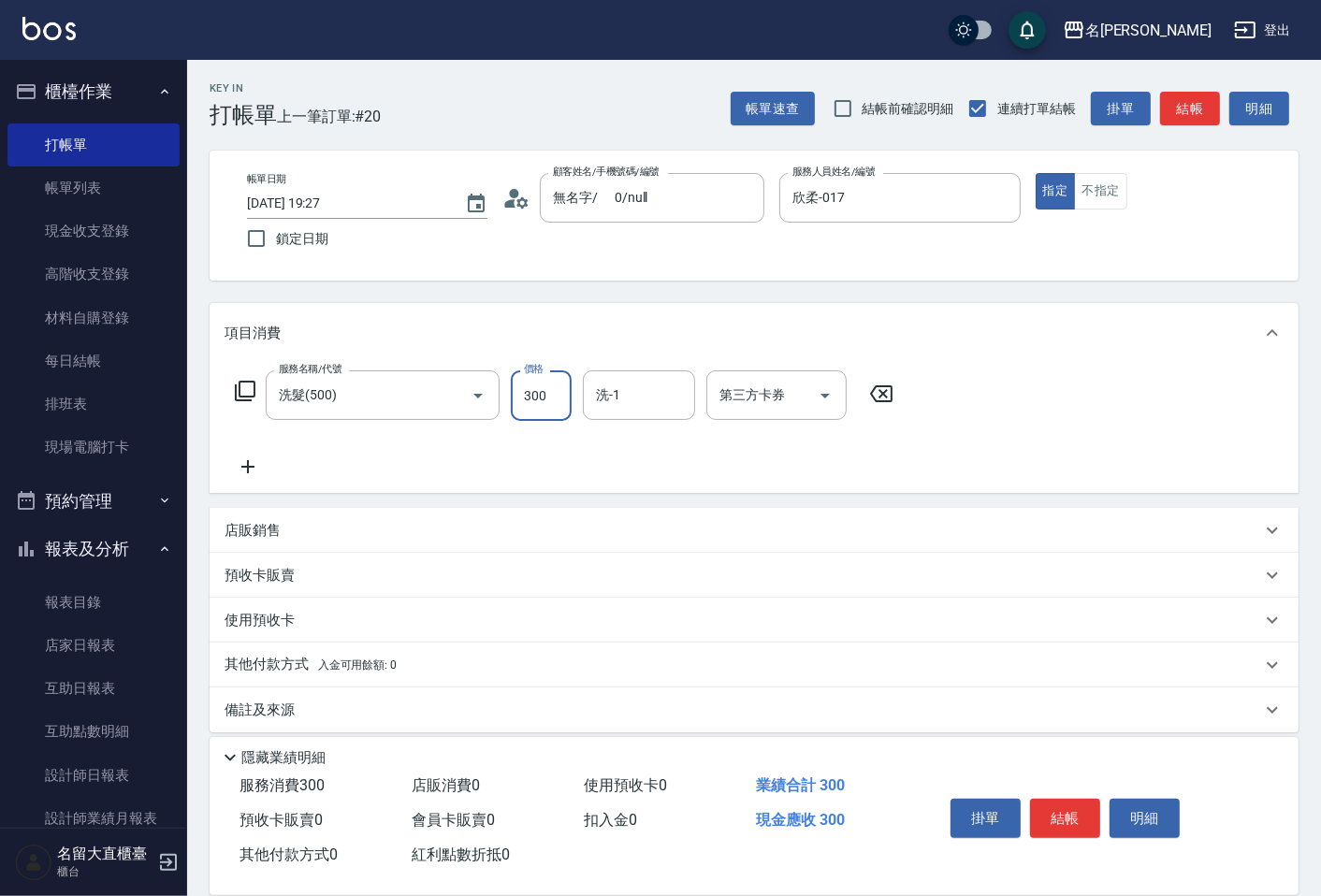
click at [566, 405] on input "300" at bounding box center [541, 395] width 61 height 50
type input "350"
click at [1072, 799] on button "結帳" at bounding box center [1064, 818] width 70 height 39
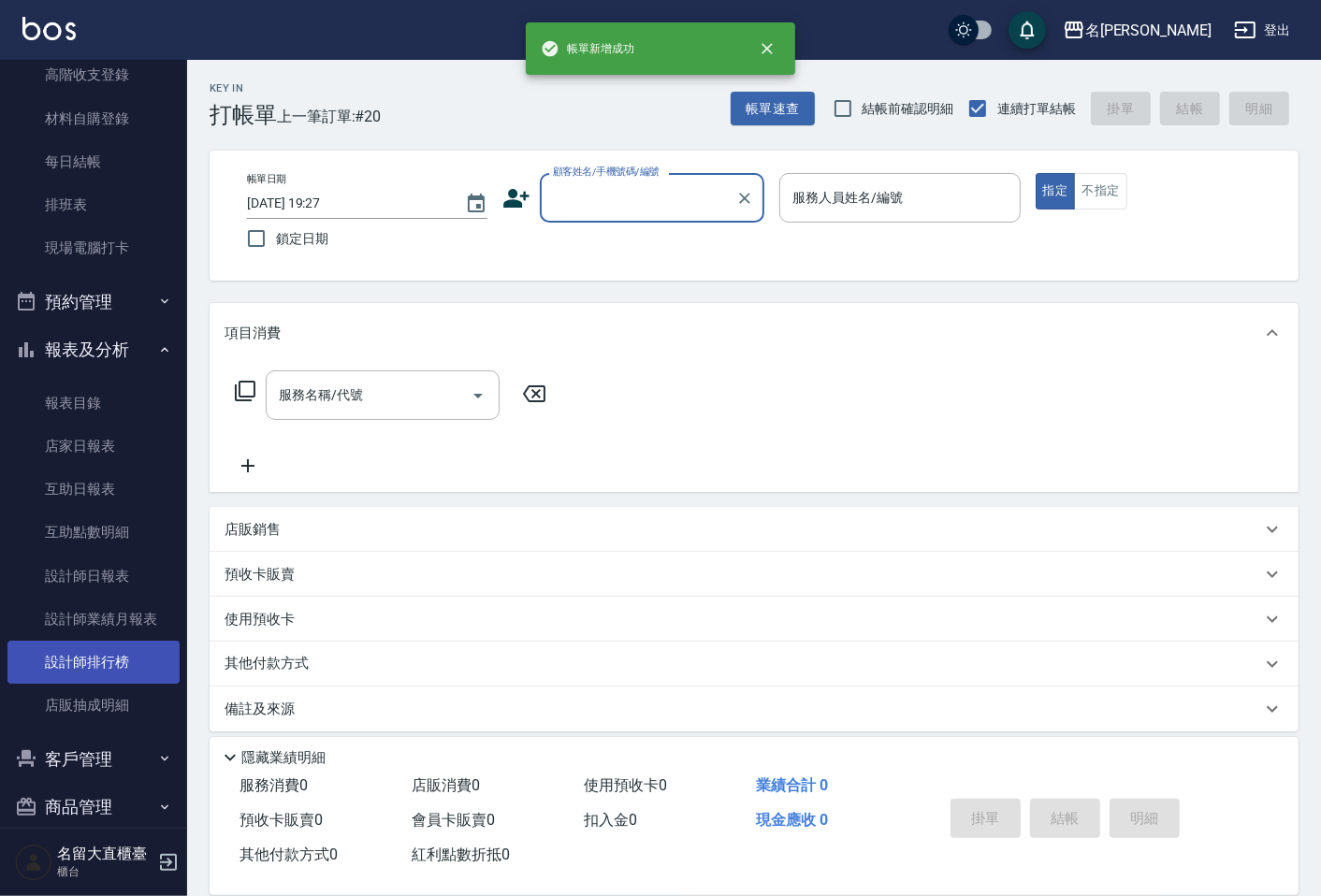
scroll to position [208, 0]
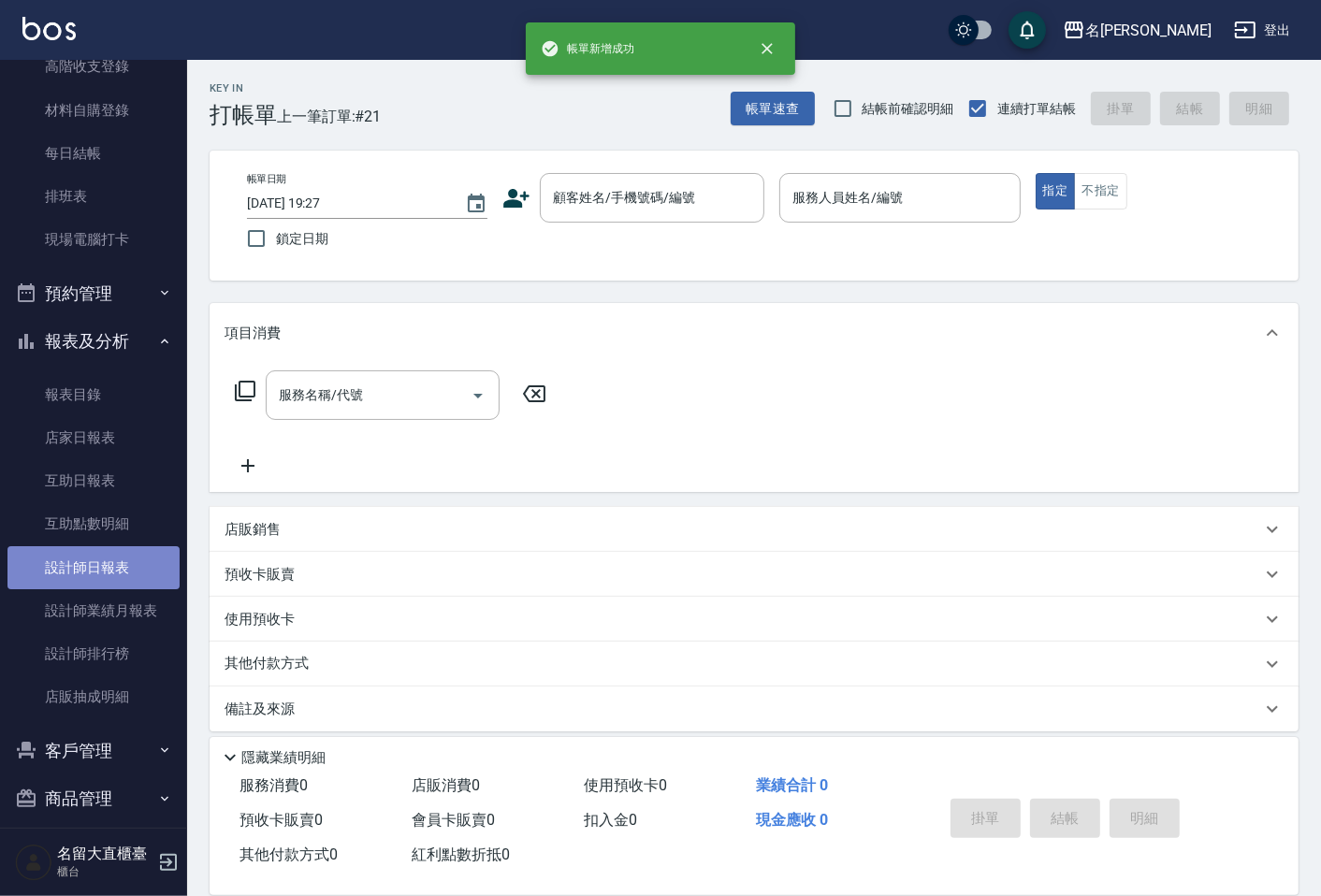
click at [114, 576] on link "設計師日報表" at bounding box center [93, 567] width 172 height 43
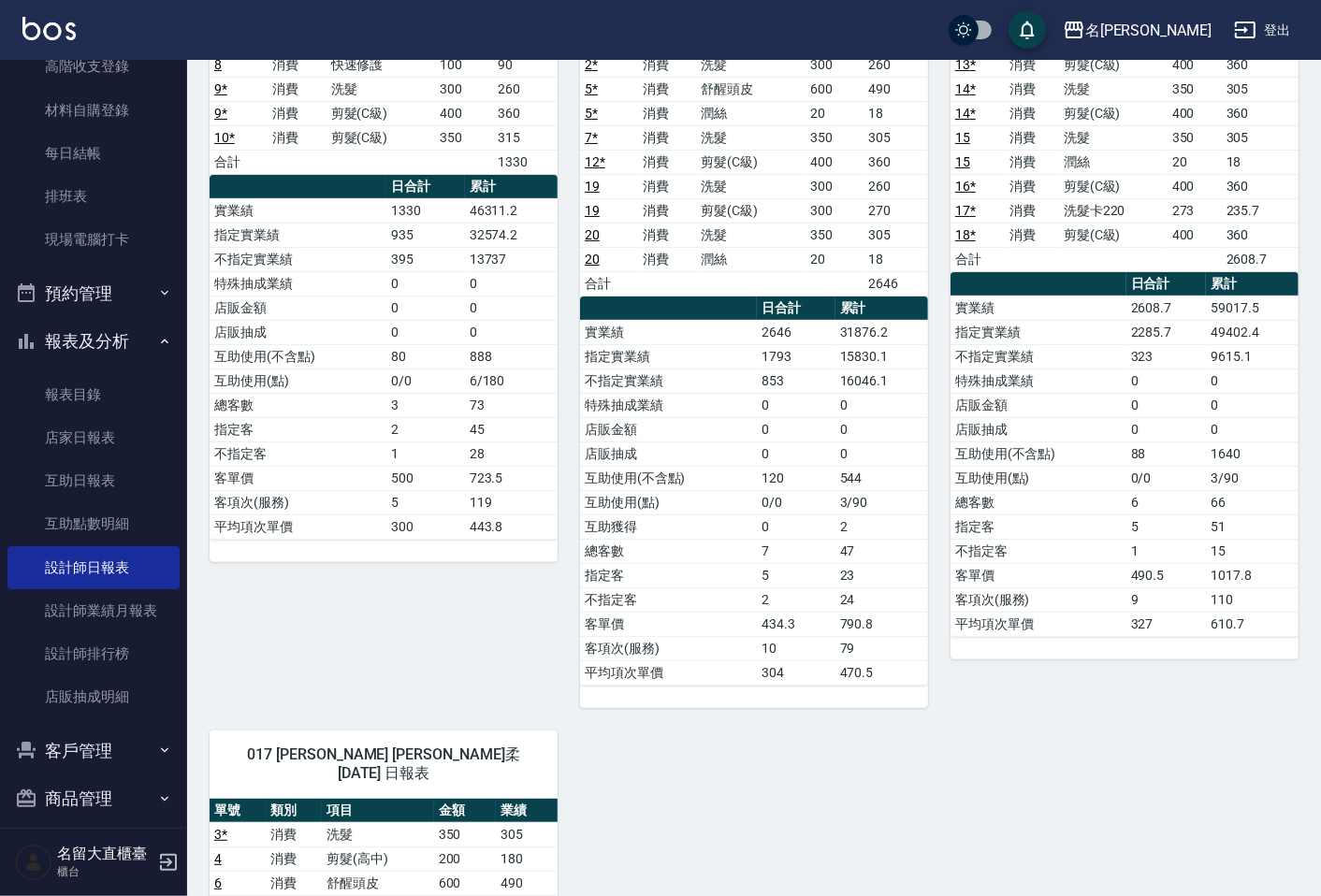
scroll to position [208, 0]
